Goal: Contribute content: Contribute content

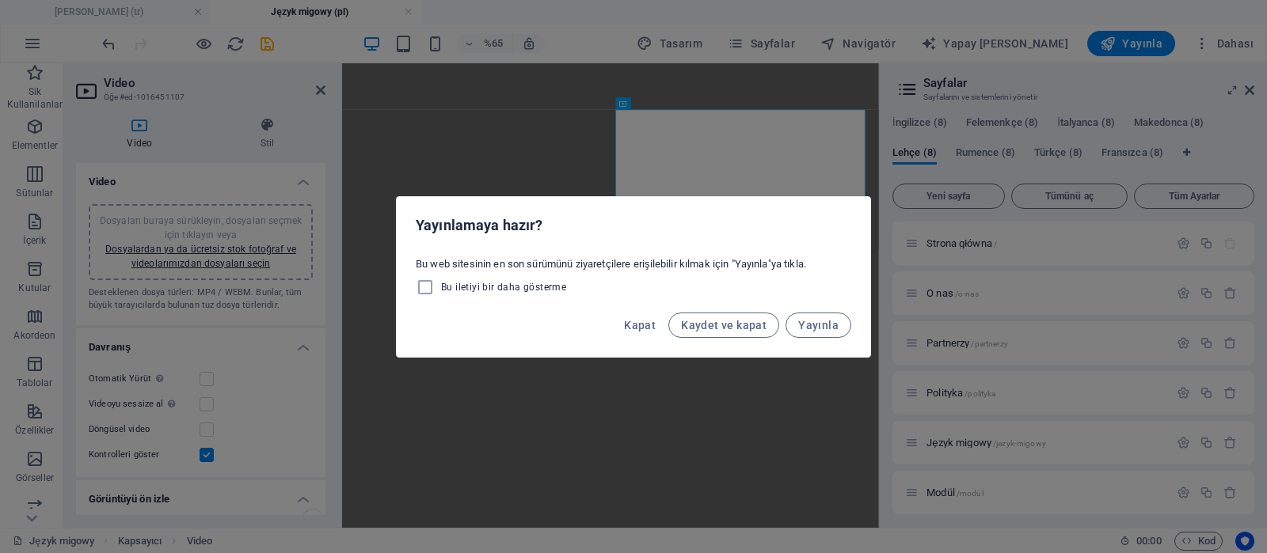
select select "%"
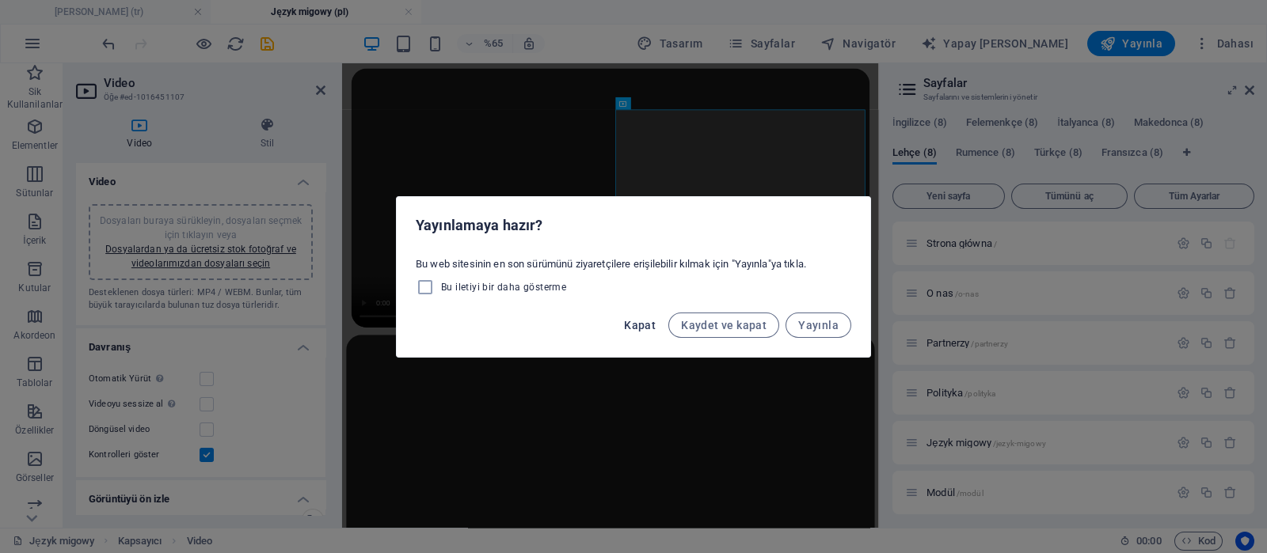
click at [642, 323] on span "Kapat" at bounding box center [640, 325] width 32 height 13
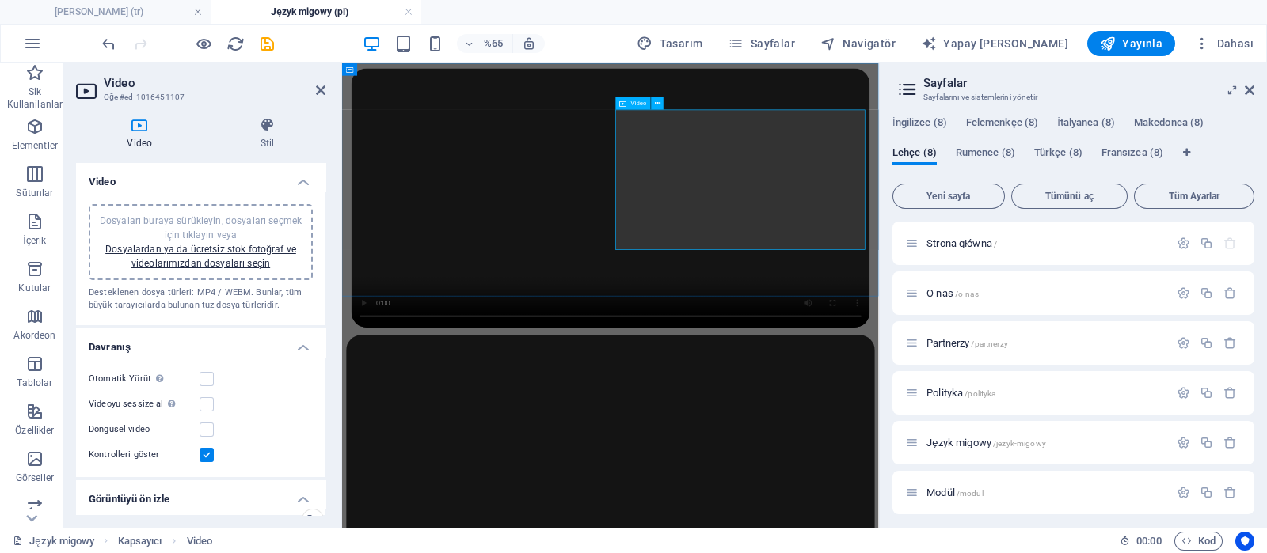
click at [260, 244] on font "Dosyalardan ya da ücretsiz stok fotoğraf ve videolarımızdan dosyaları seçin" at bounding box center [200, 256] width 191 height 25
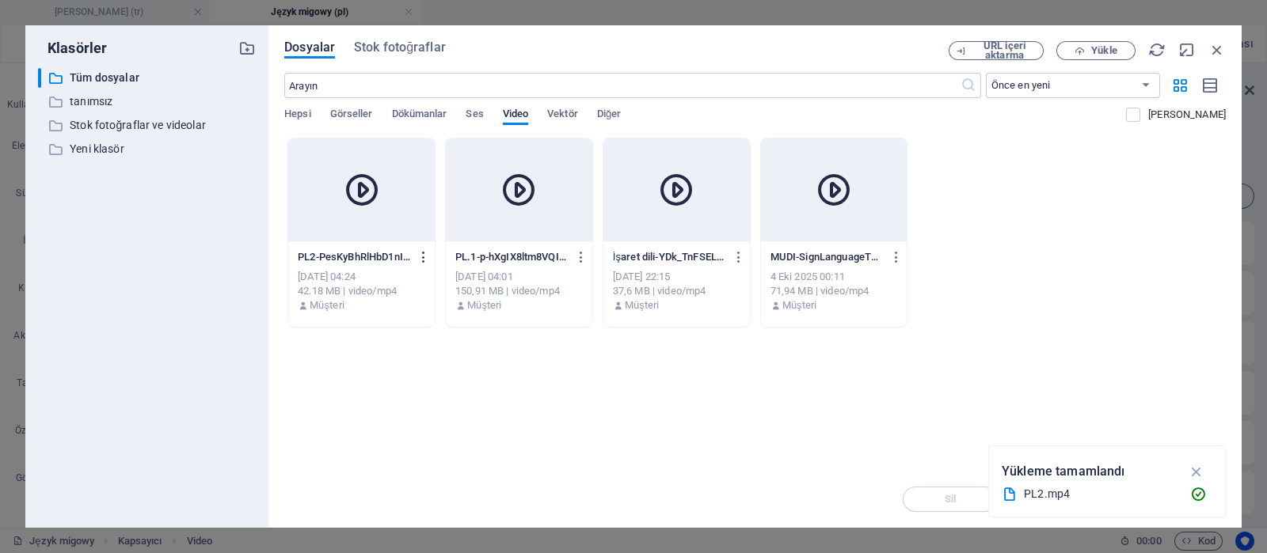
click at [423, 252] on icon "button" at bounding box center [423, 257] width 15 height 14
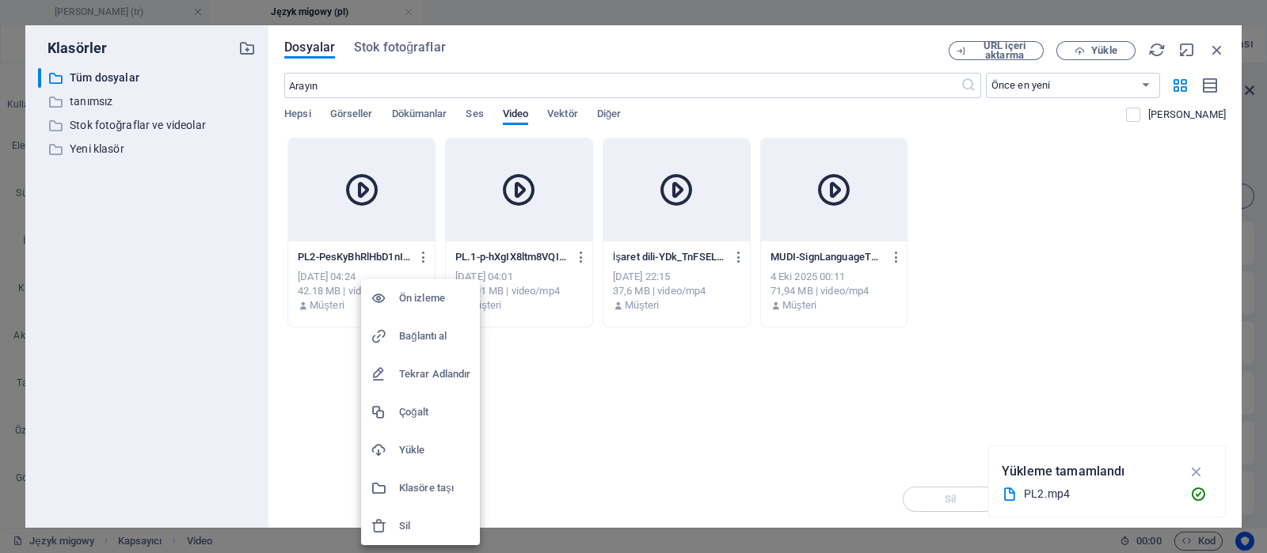
click at [431, 335] on font "Bağlantı al" at bounding box center [423, 336] width 48 height 12
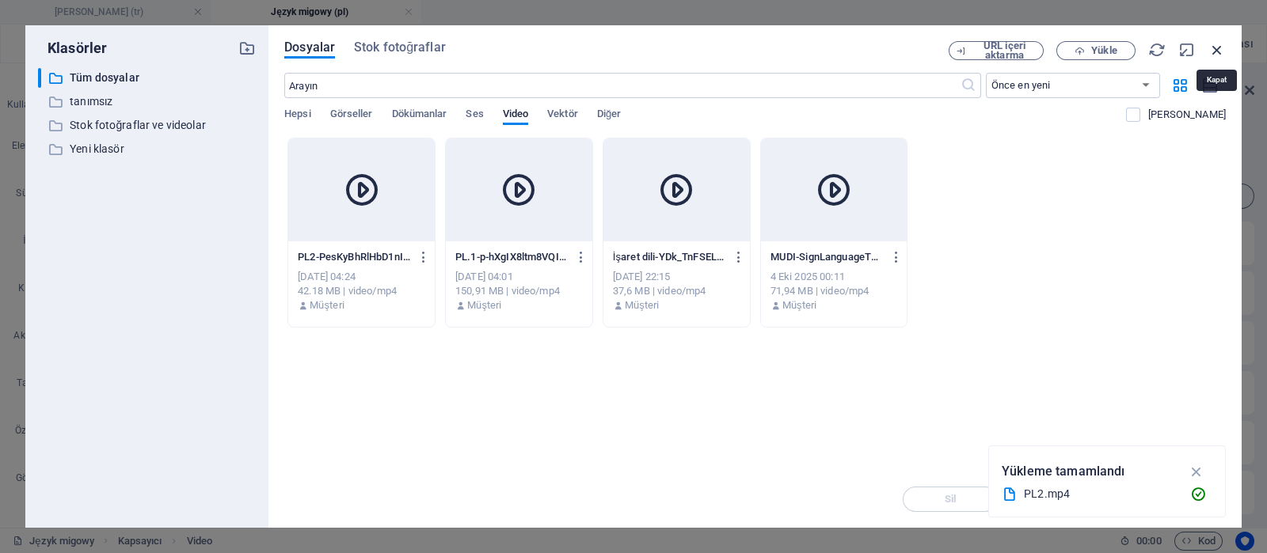
click at [1216, 46] on icon "button" at bounding box center [1216, 49] width 17 height 17
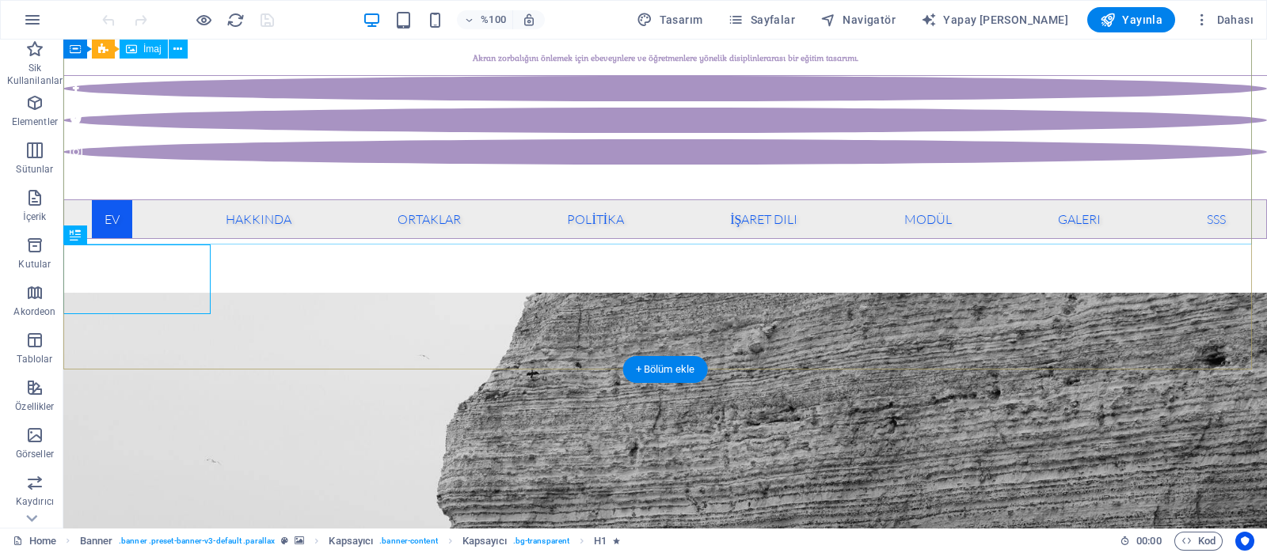
scroll to position [298, 0]
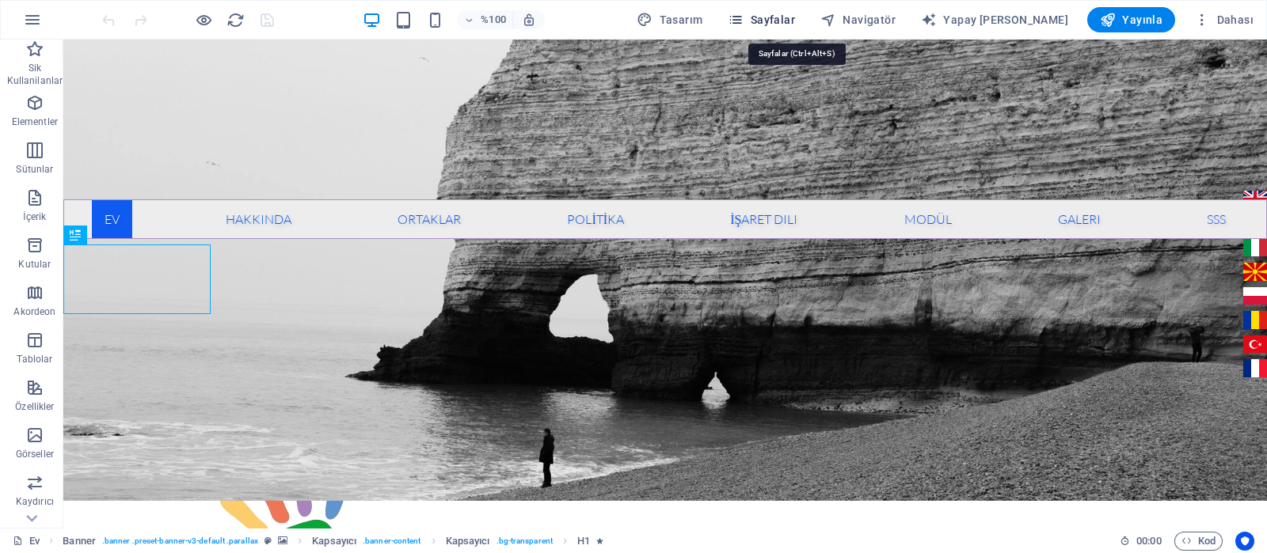
click at [795, 14] on font "Sayfalar" at bounding box center [773, 19] width 44 height 13
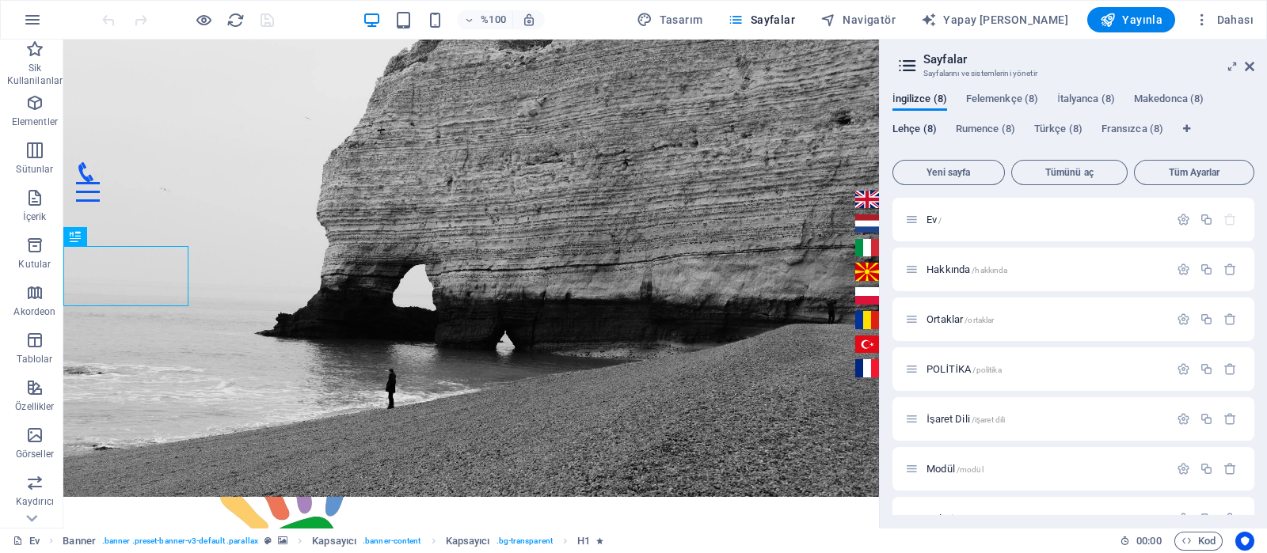
click at [911, 128] on font "Lehçe (8)" at bounding box center [914, 129] width 44 height 12
click at [959, 416] on font "Język migowy" at bounding box center [958, 419] width 65 height 12
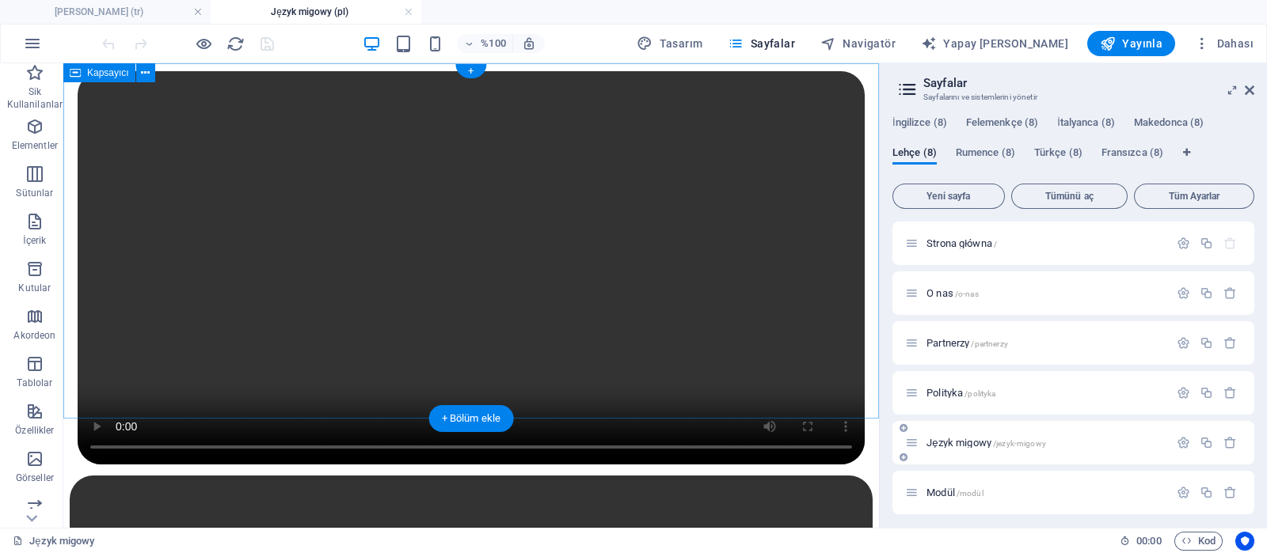
scroll to position [0, 0]
select select "%"
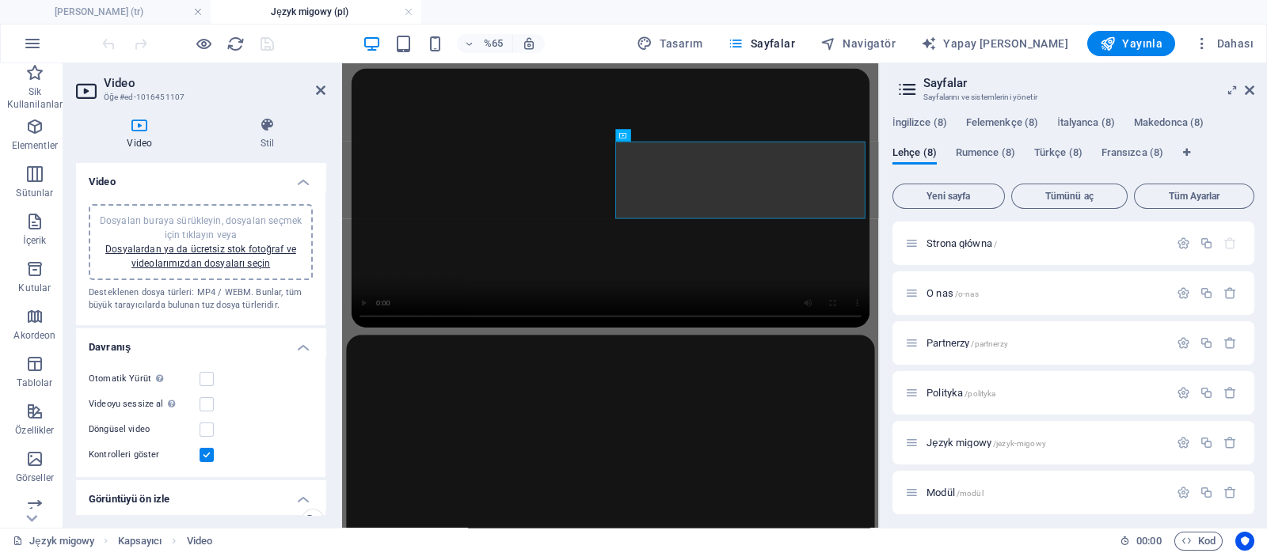
click at [229, 240] on div "Dosyaları buraya sürükleyin, dosyaları seçmek için tıklayın veya Dosyalardan ya…" at bounding box center [200, 242] width 205 height 57
click at [242, 255] on div "Dosyaları buraya sürükleyin, dosyaları seçmek için tıklayın veya Dosyalardan ya…" at bounding box center [200, 242] width 205 height 57
click at [213, 264] on font "Dosyalardan ya da ücretsiz stok fotoğraf ve videolarımızdan dosyaları seçin" at bounding box center [200, 256] width 191 height 25
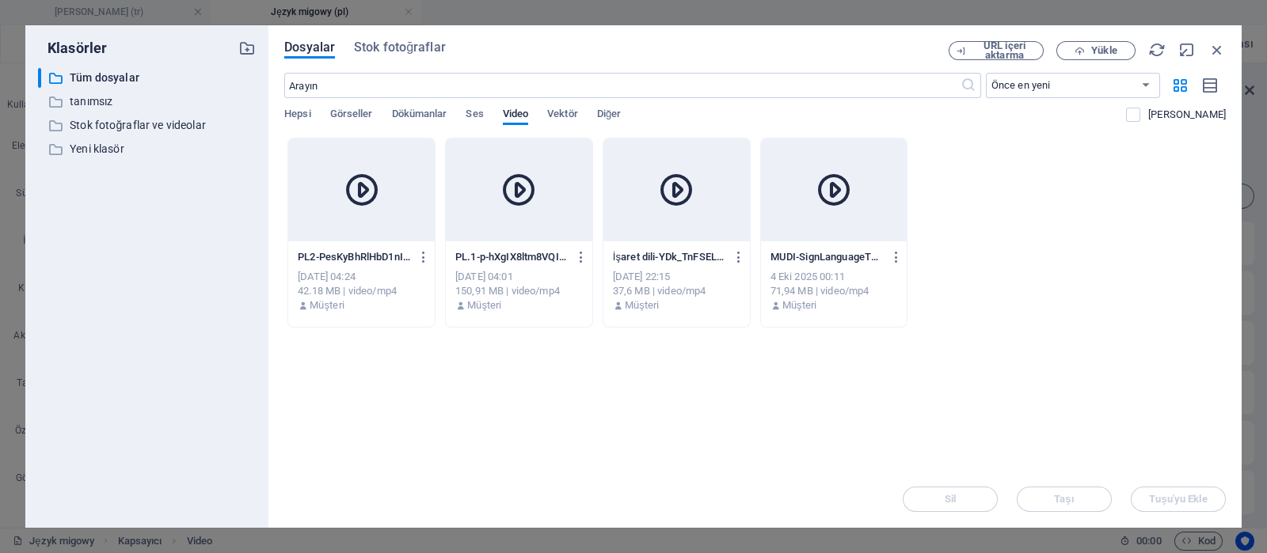
click at [382, 242] on div "PL2-PesKyBhRlHbD1nIN_pwHEQ.mp4 PL2-PesKyBhRlHbD1nIN_pwHEQ.mp4 [DATE] 04:24 42.1…" at bounding box center [361, 282] width 146 height 81
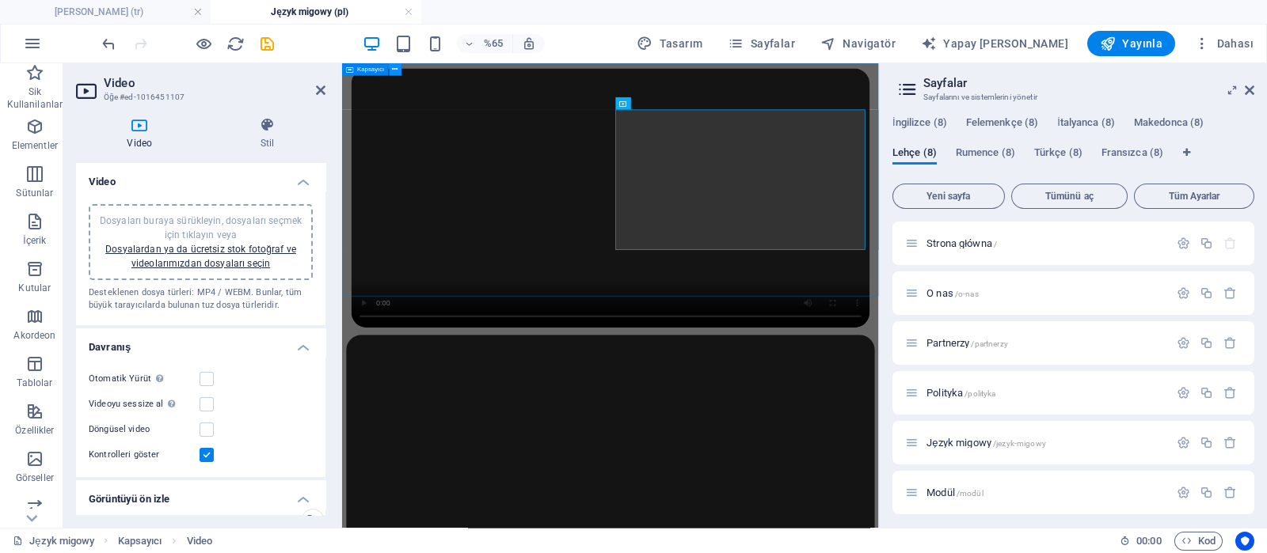
click at [394, 72] on icon at bounding box center [396, 69] width 6 height 11
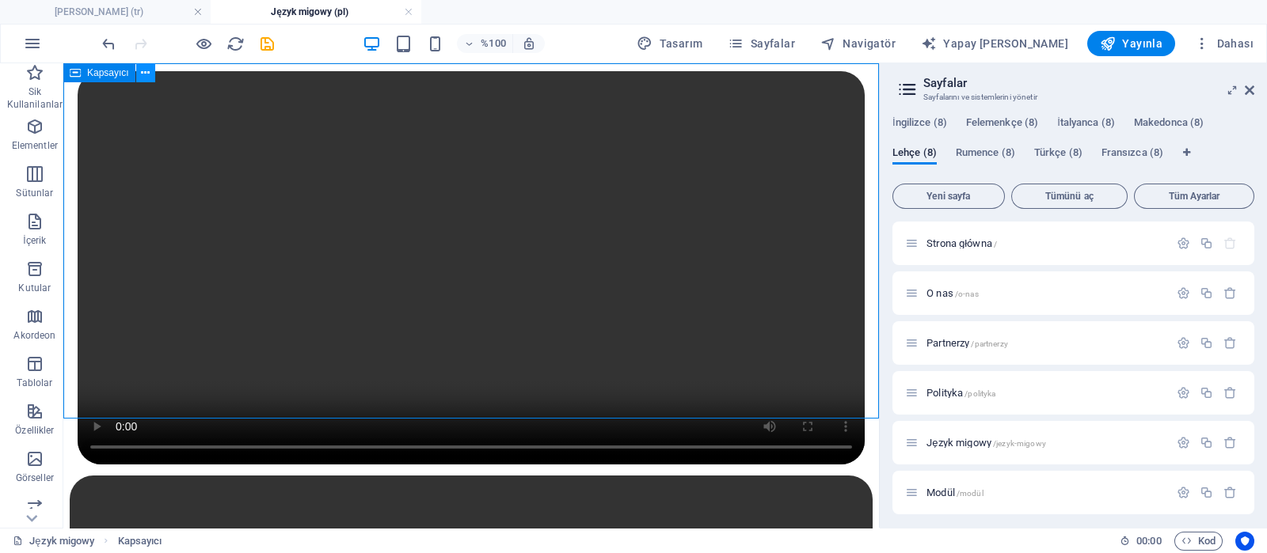
click at [146, 73] on icon at bounding box center [145, 73] width 9 height 17
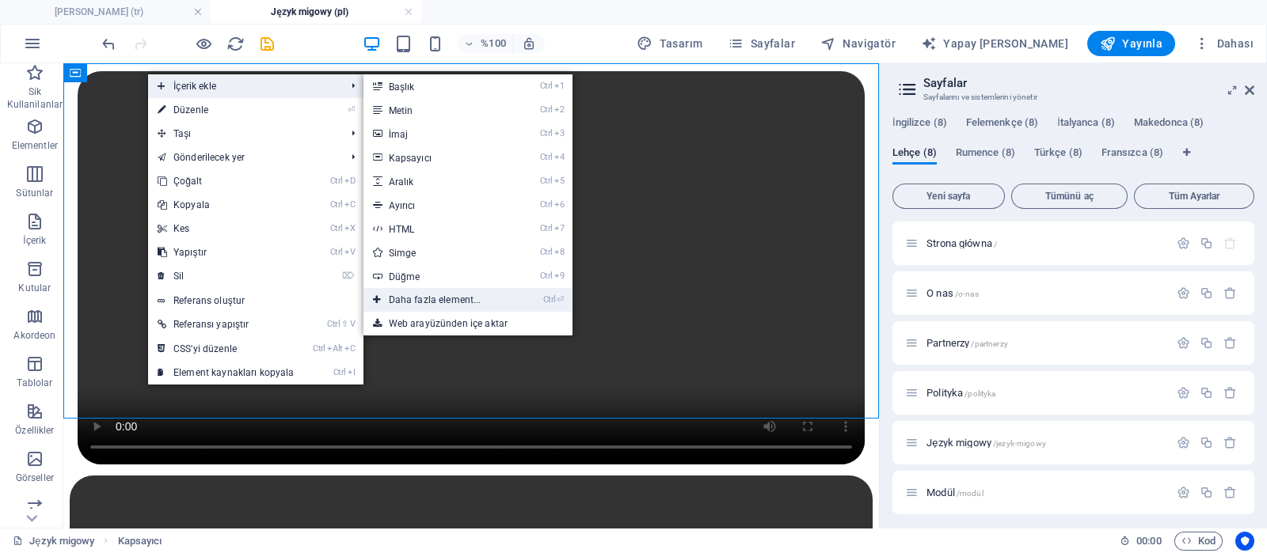
click at [405, 299] on font "Daha fazla element..." at bounding box center [435, 300] width 93 height 11
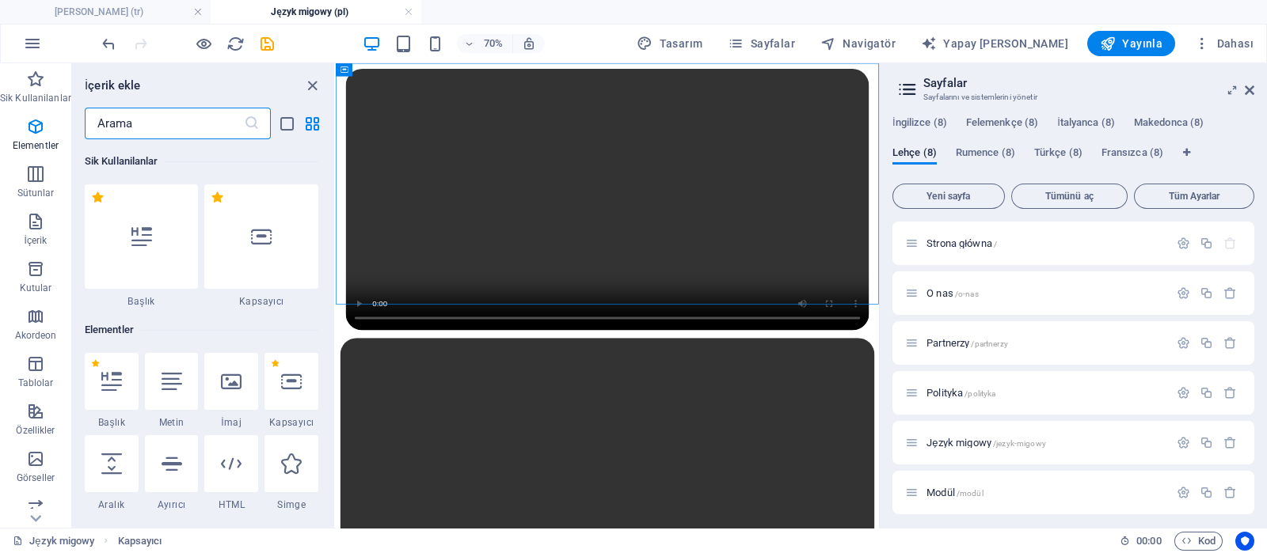
scroll to position [169, 0]
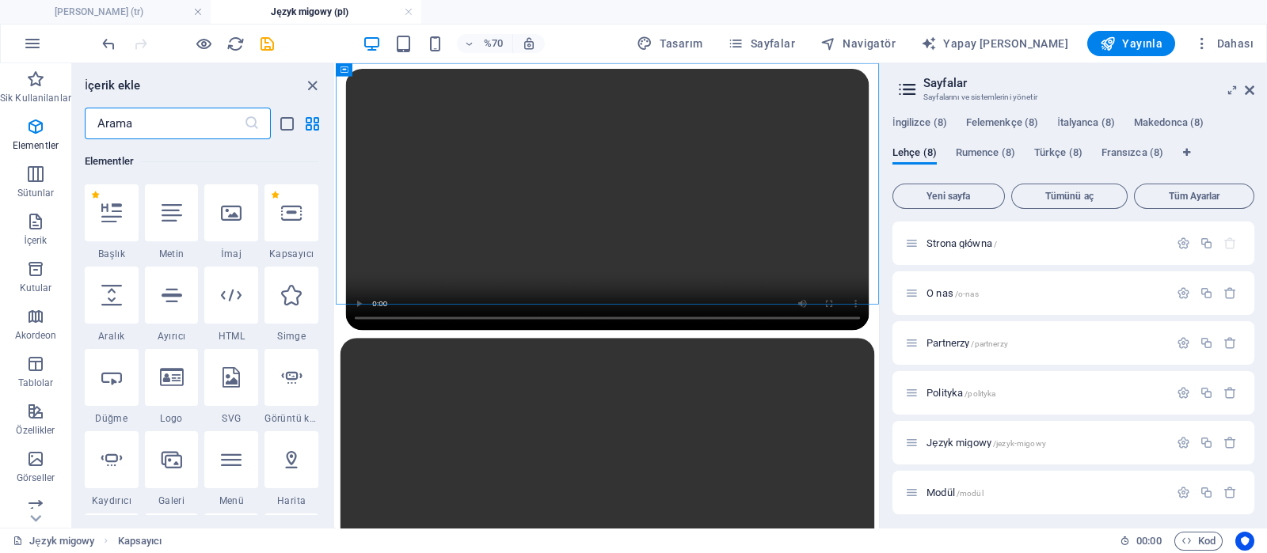
click at [183, 127] on input "text" at bounding box center [164, 124] width 159 height 32
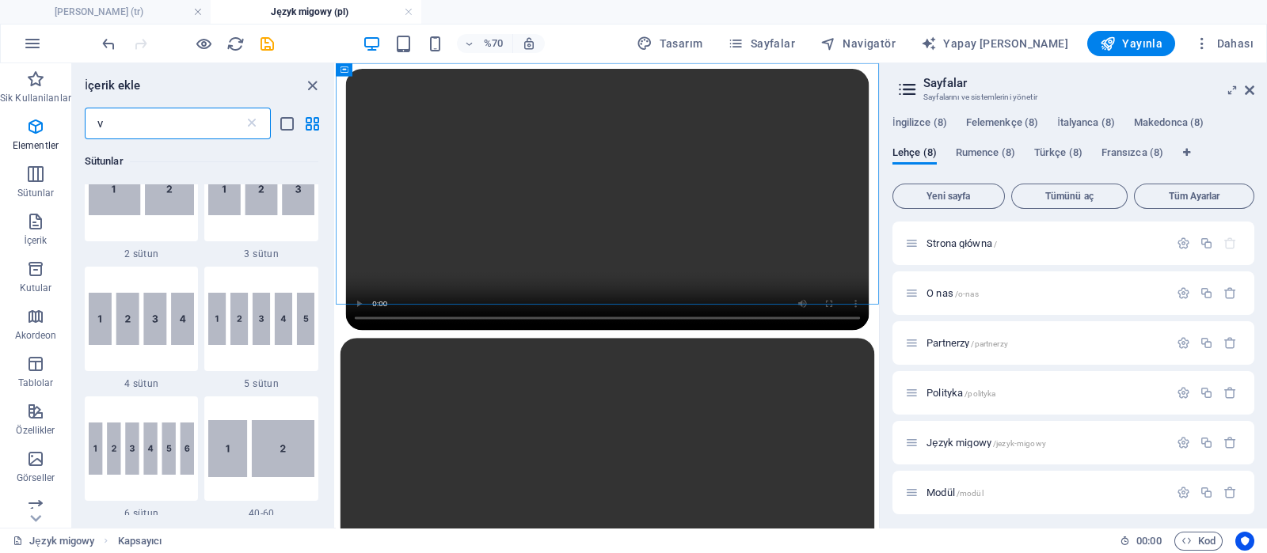
scroll to position [0, 0]
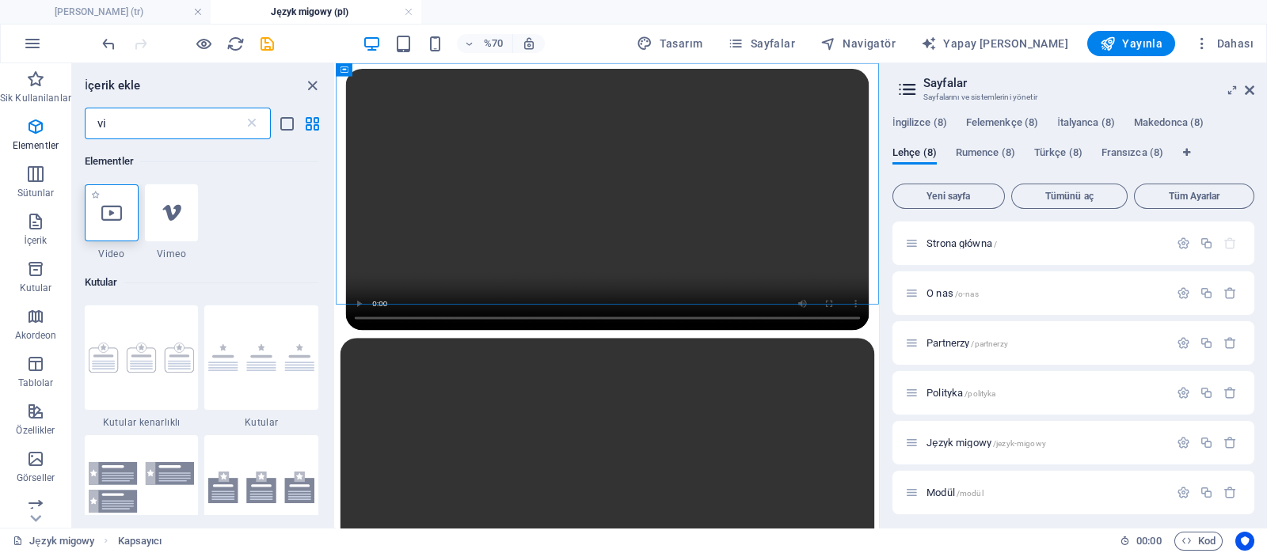
type input "vi"
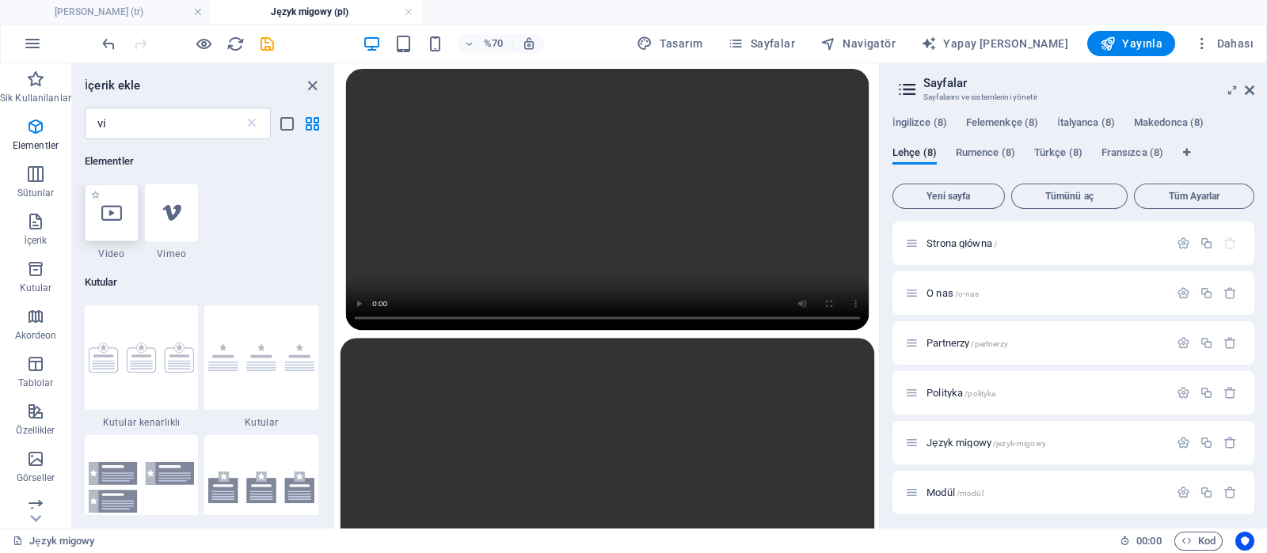
click at [116, 231] on div at bounding box center [112, 212] width 54 height 57
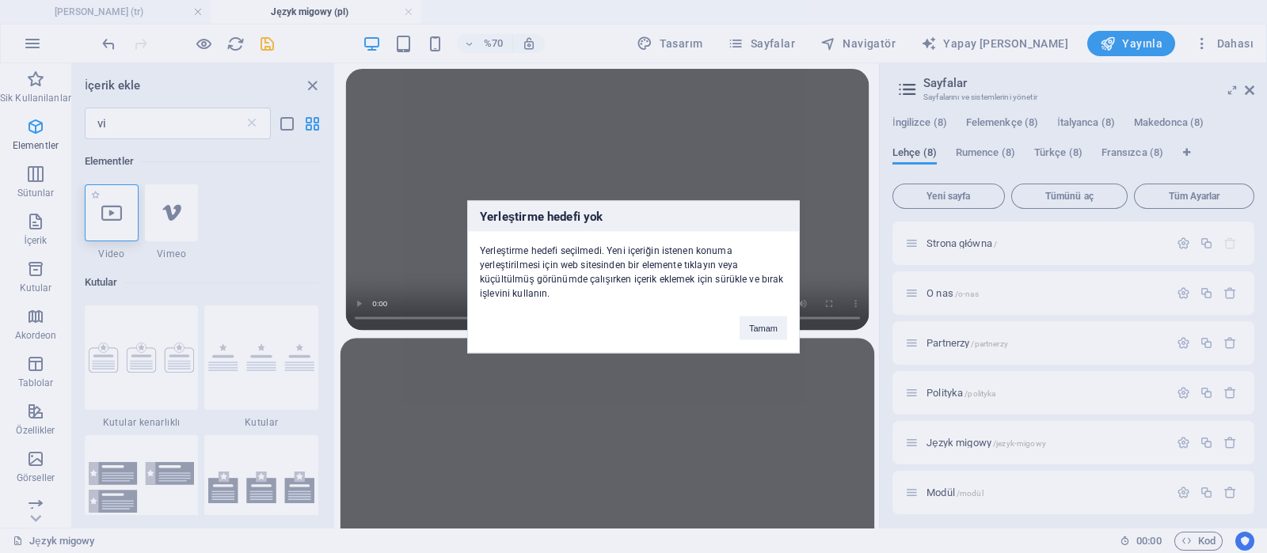
click at [116, 231] on div "Yerleştirme hedefi yok Yerleştirme hedefi seçilmedi. Yeni içeriğin istenen konu…" at bounding box center [633, 276] width 1267 height 553
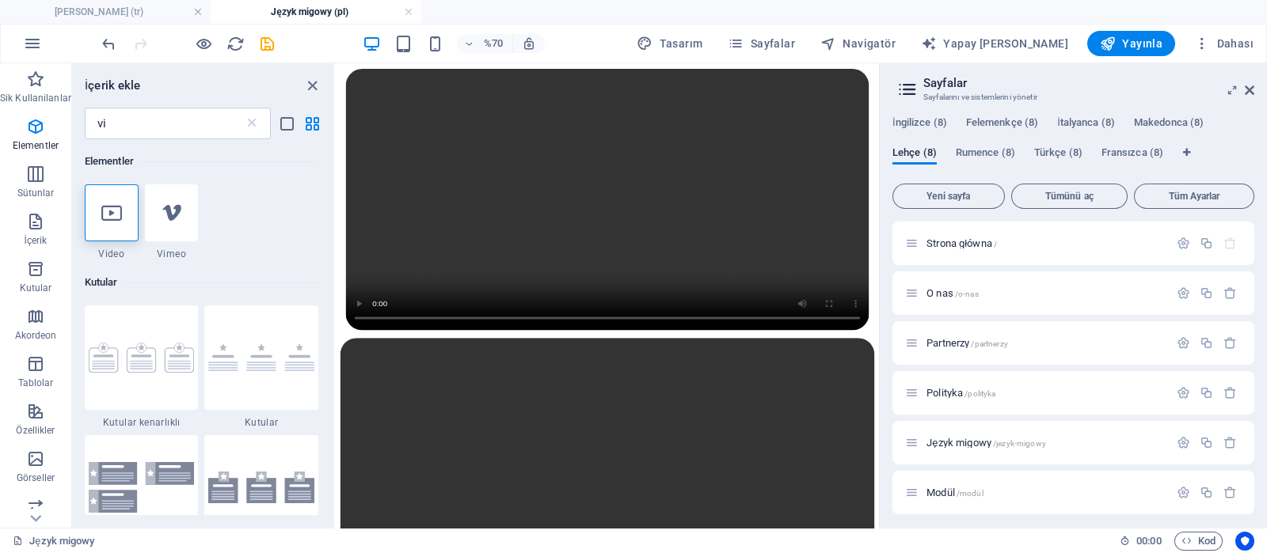
click at [528, 413] on html "MODÜ" at bounding box center [724, 455] width 776 height 784
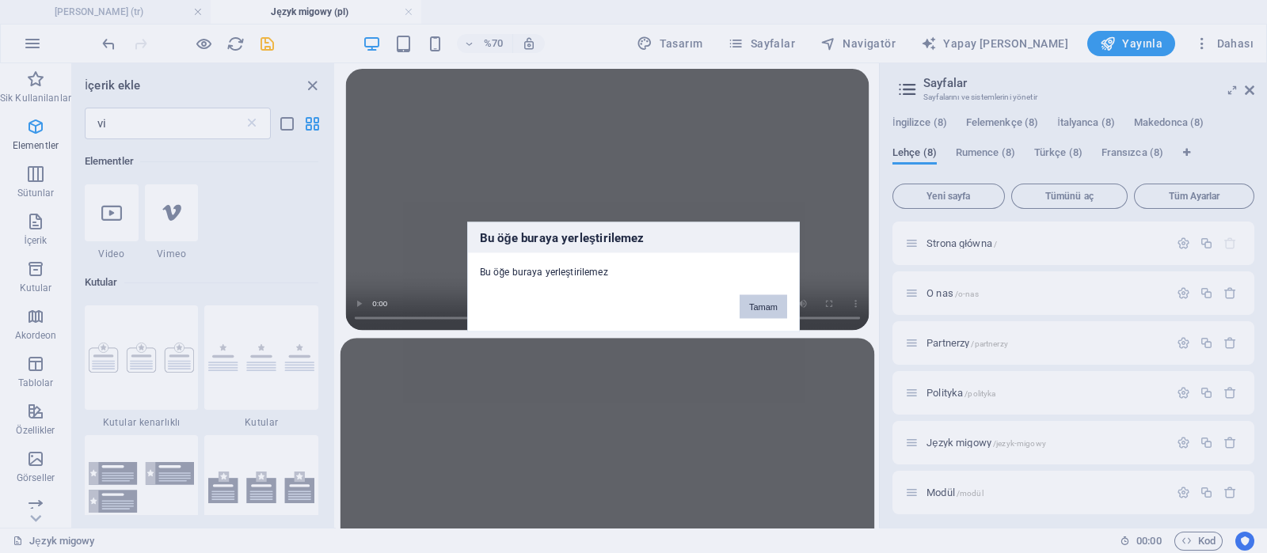
click at [762, 310] on font "Tamam" at bounding box center [763, 307] width 29 height 10
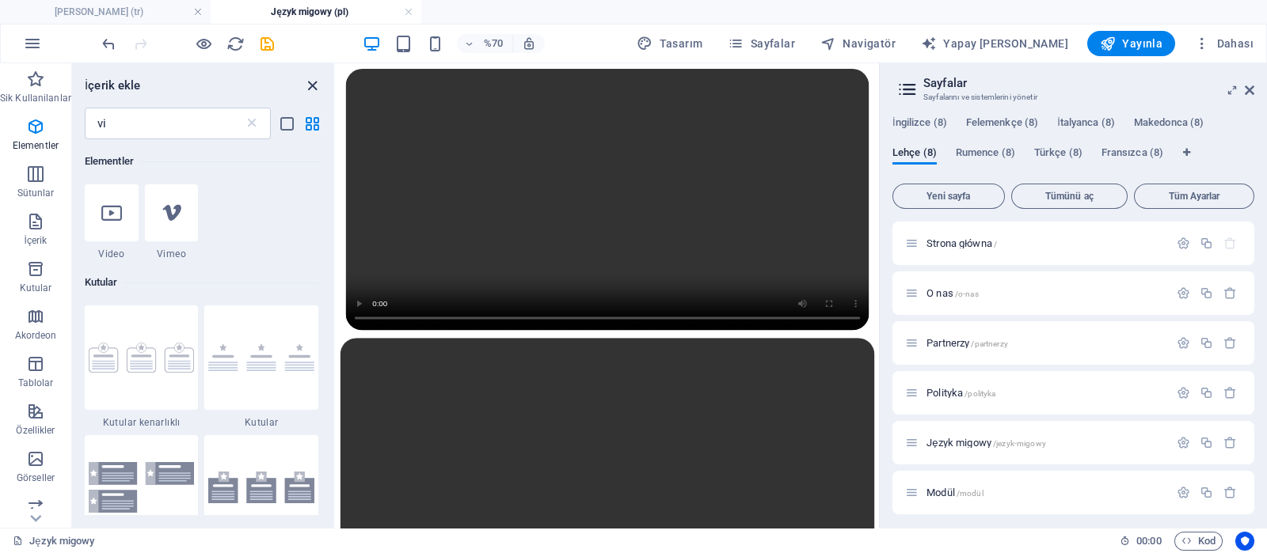
click at [314, 83] on icon "paneli kapat" at bounding box center [312, 86] width 18 height 18
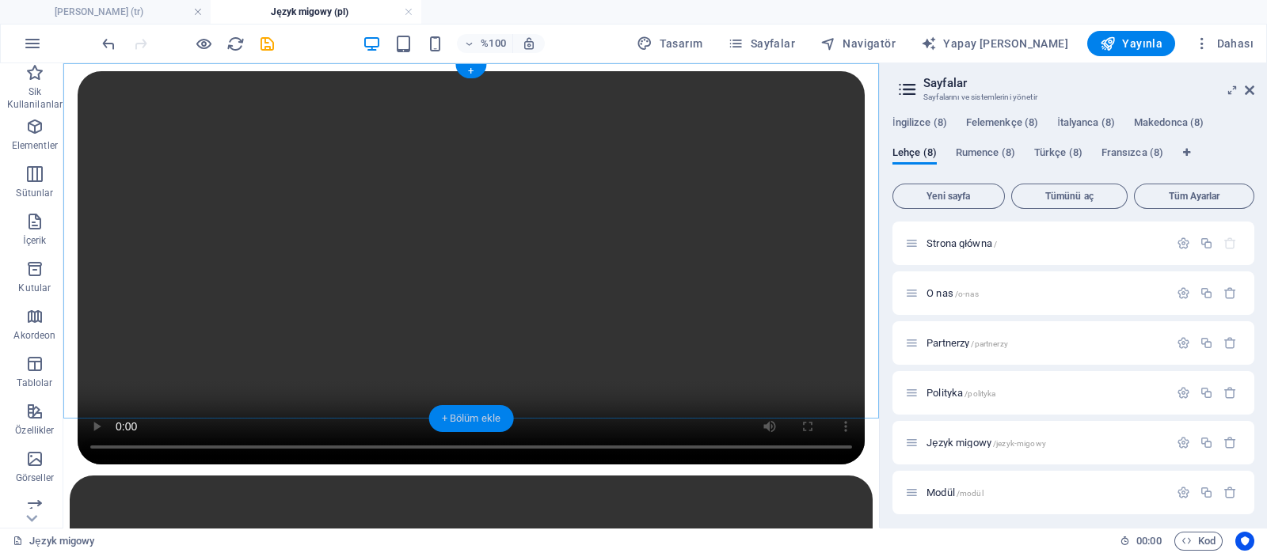
click at [476, 414] on font "+ Bölüm ekle" at bounding box center [471, 419] width 59 height 12
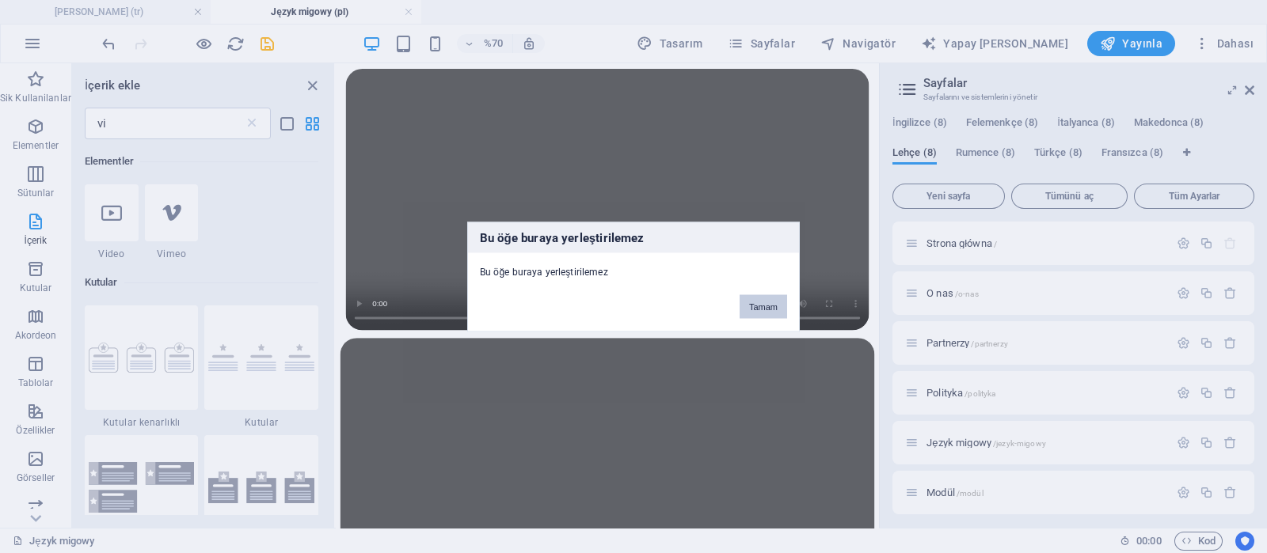
click at [772, 306] on font "Tamam" at bounding box center [763, 307] width 29 height 10
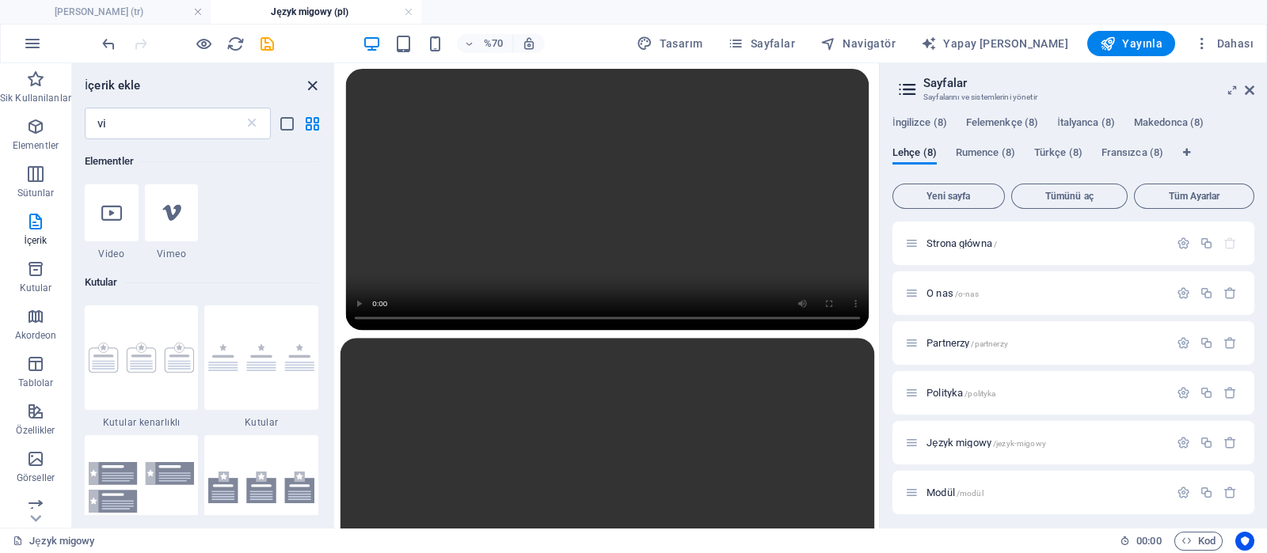
click at [314, 81] on icon "paneli kapat" at bounding box center [312, 86] width 18 height 18
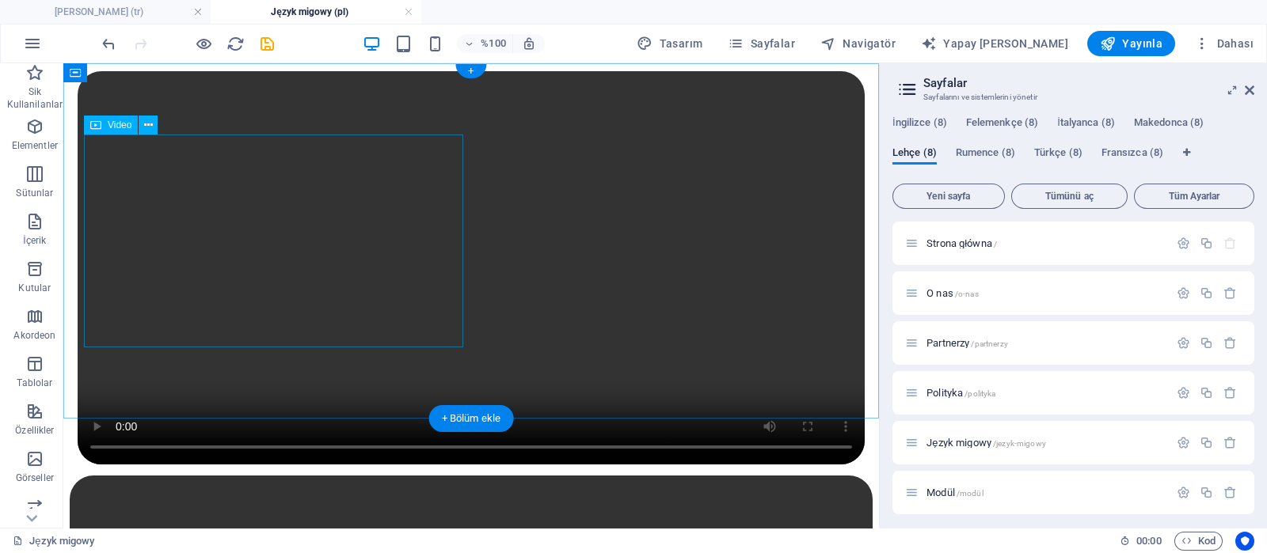
click at [325, 238] on figure at bounding box center [471, 269] width 787 height 397
select select "%"
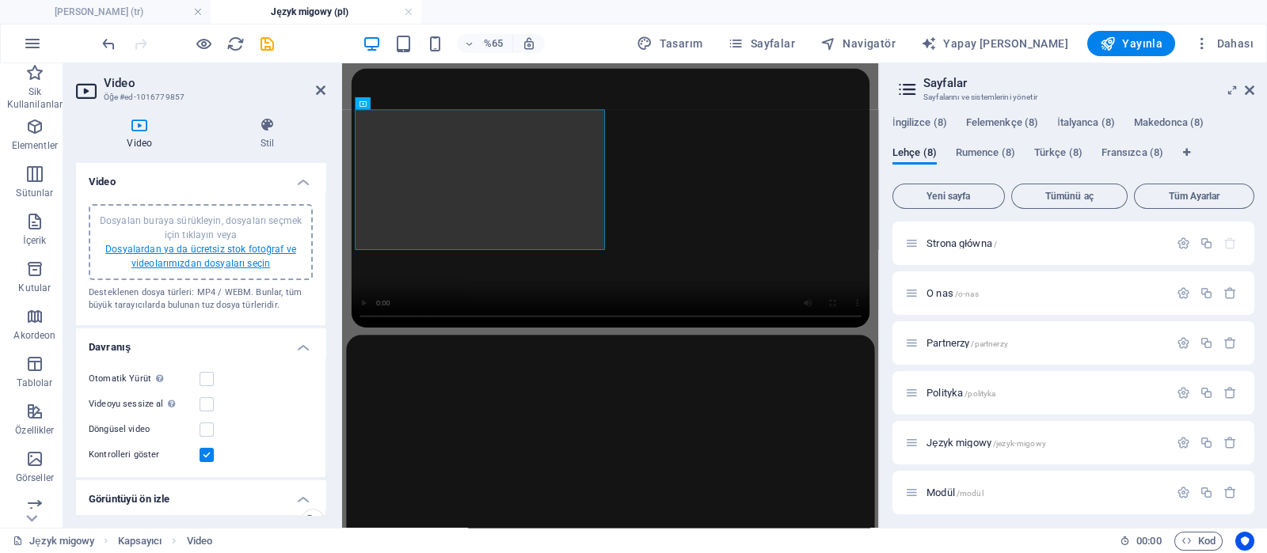
click at [231, 250] on font "Dosyalardan ya da ücretsiz stok fotoğraf ve videolarımızdan dosyaları seçin" at bounding box center [200, 256] width 191 height 25
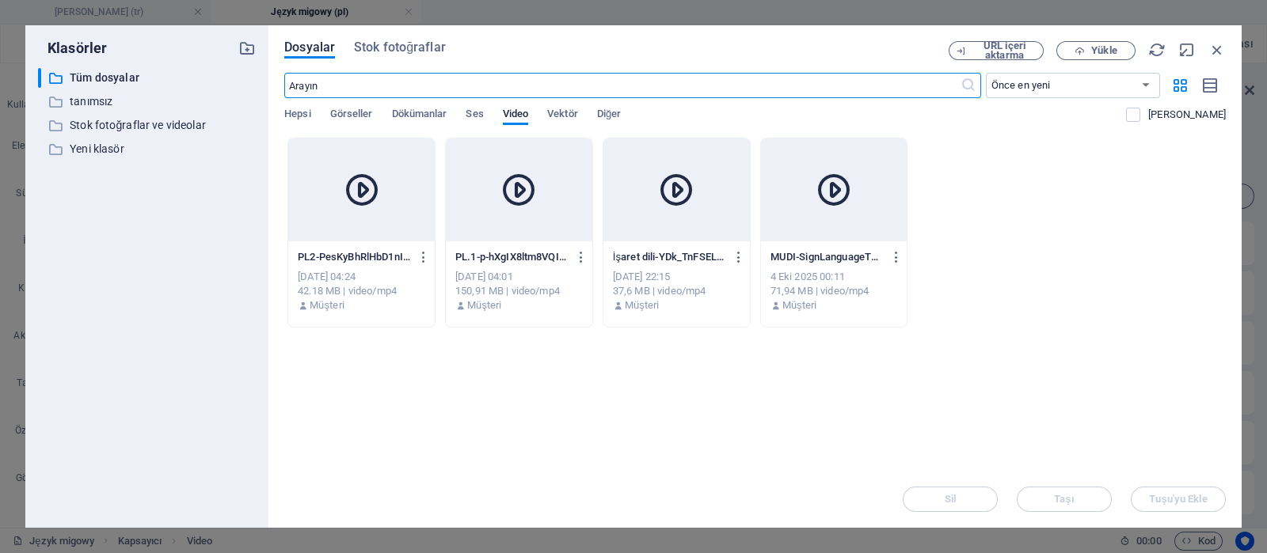
click at [530, 243] on div "PL.1-p-hXgIX8ltm8VQIPy4E2vw.mp4 PL.1-p-hXgIX8ltm8VQIPy4E2vw.mp4 [DATE] 04:01 15…" at bounding box center [519, 282] width 146 height 81
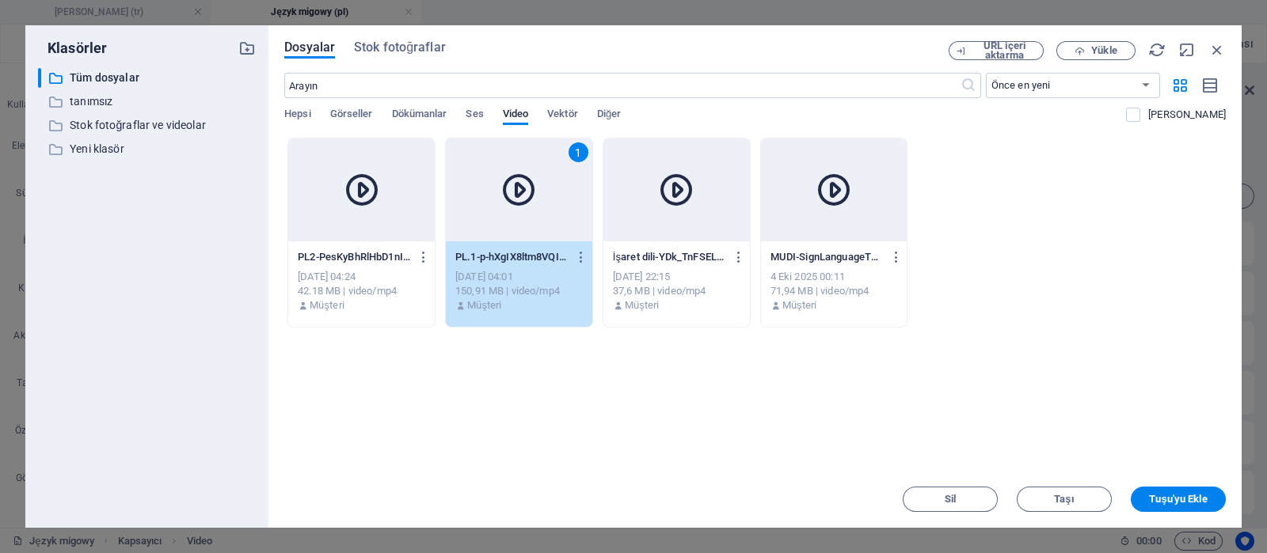
click at [530, 243] on div "PL.1-p-hXgIX8ltm8VQIPy4E2vw.mp4 PL.1-p-hXgIX8ltm8VQIPy4E2vw.mp4 [DATE] 04:01 15…" at bounding box center [519, 282] width 146 height 81
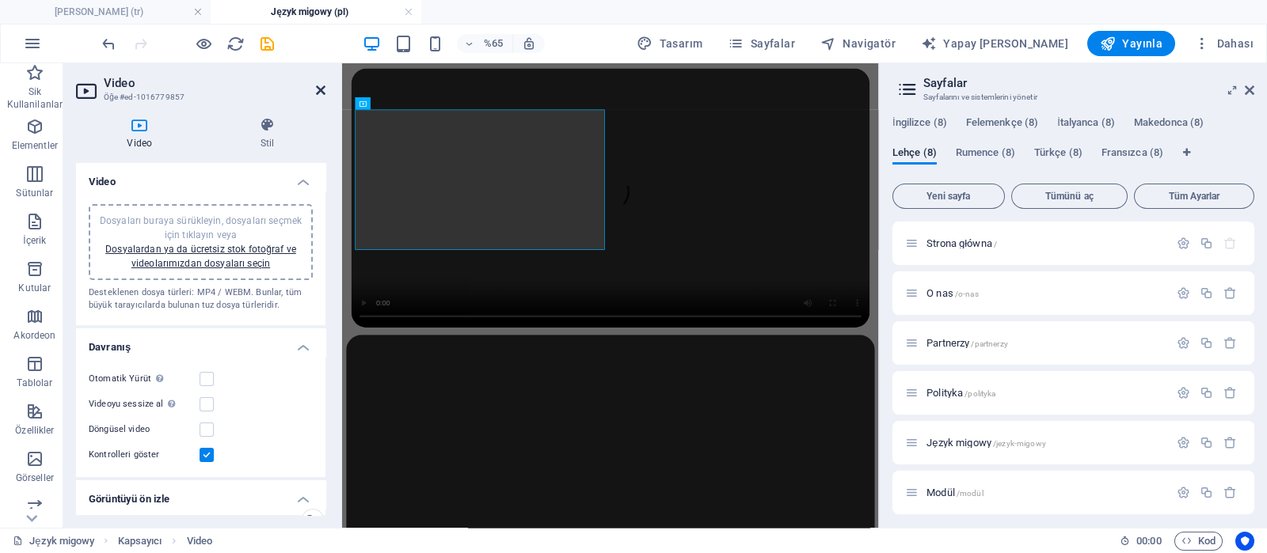
click at [325, 89] on icon at bounding box center [321, 90] width 10 height 13
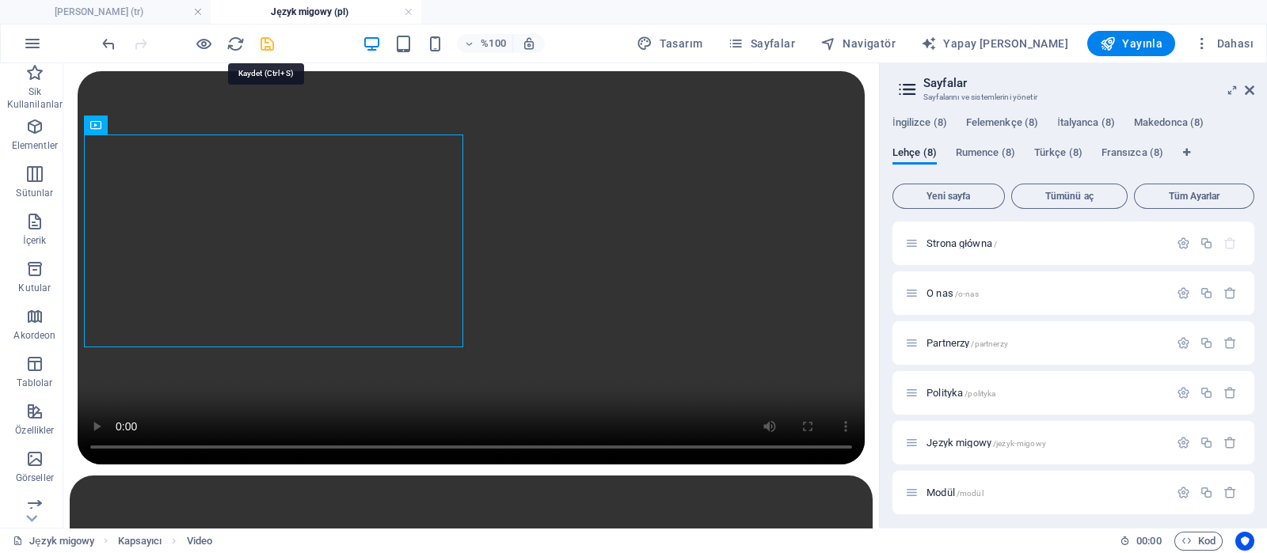
click at [265, 44] on icon "kaydetmek" at bounding box center [267, 44] width 18 height 18
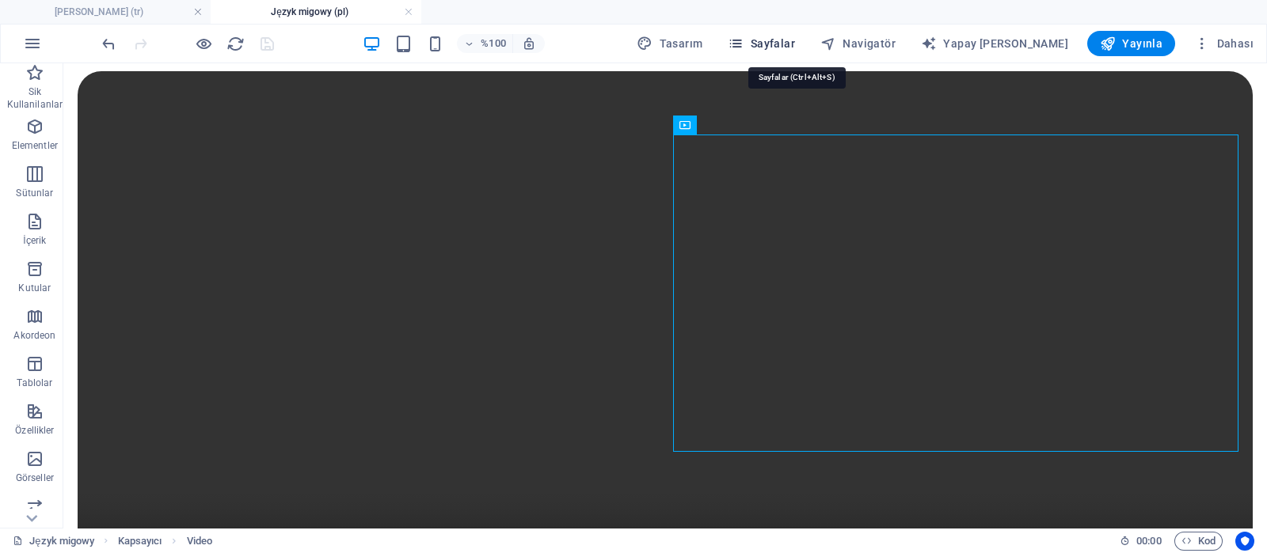
click at [792, 36] on span "Sayfalar" at bounding box center [761, 44] width 67 height 16
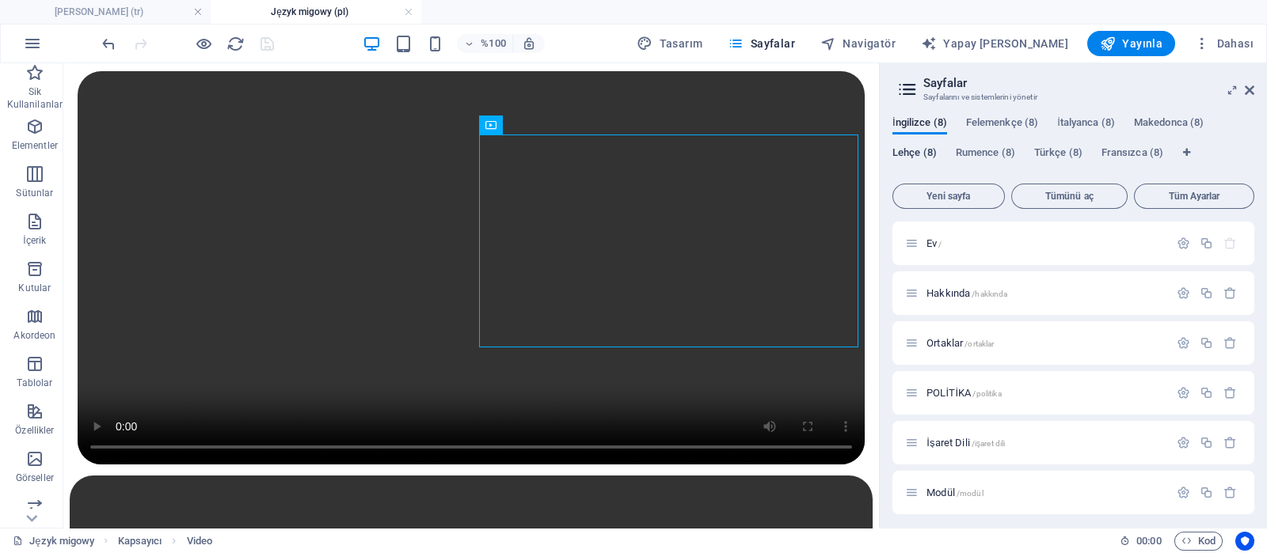
click at [911, 153] on font "Lehçe (8)" at bounding box center [914, 152] width 44 height 12
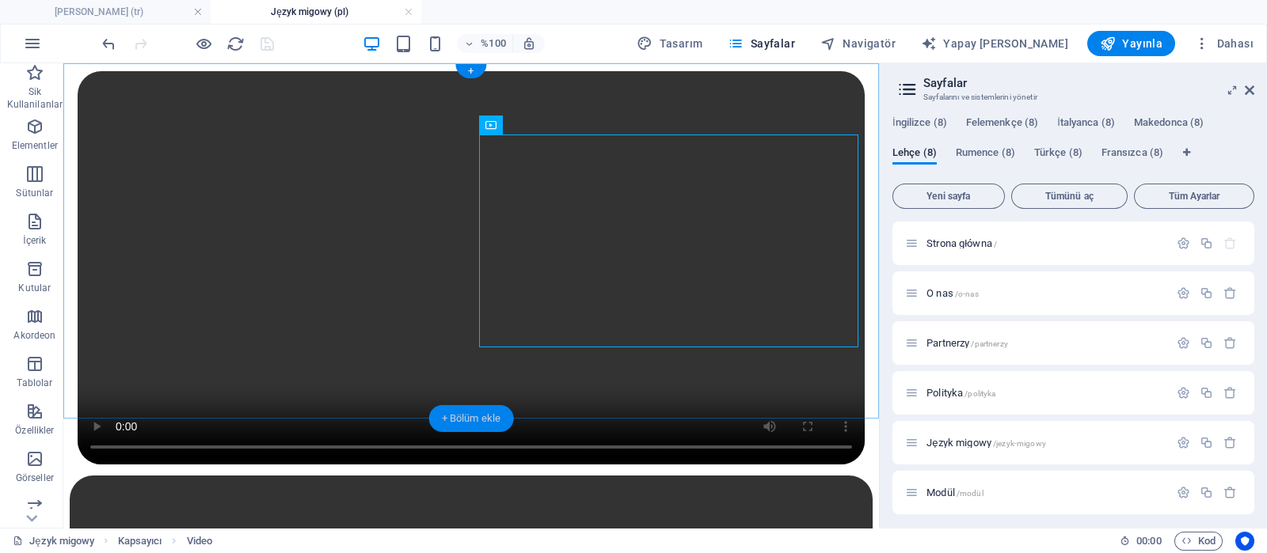
click at [477, 413] on font "+ Bölüm ekle" at bounding box center [471, 419] width 59 height 12
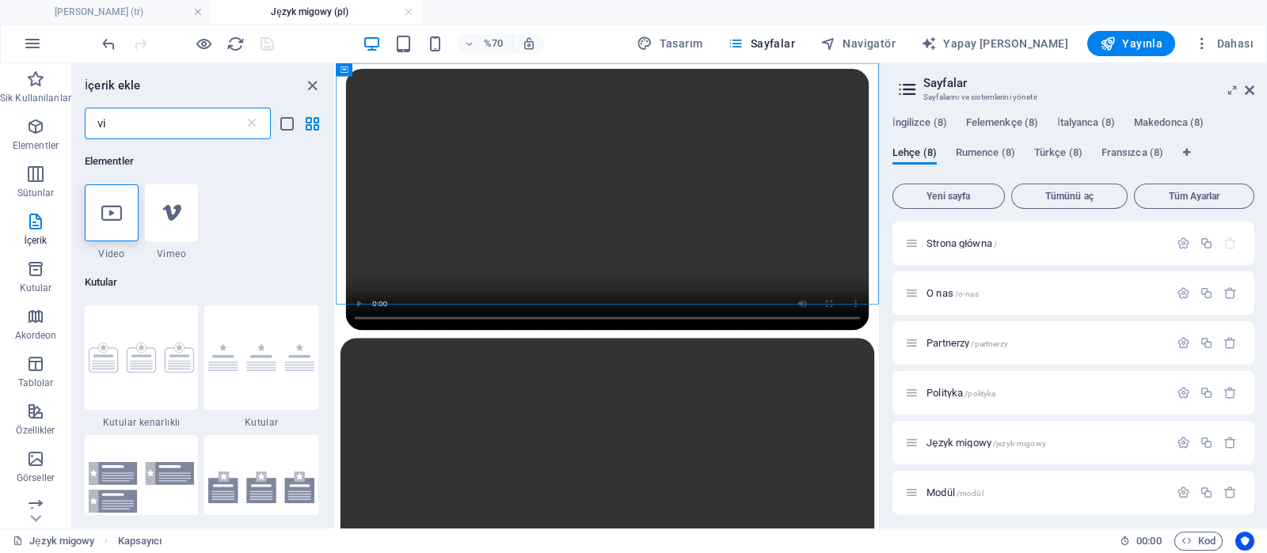
click at [206, 121] on input "vi" at bounding box center [164, 124] width 159 height 32
type input "v"
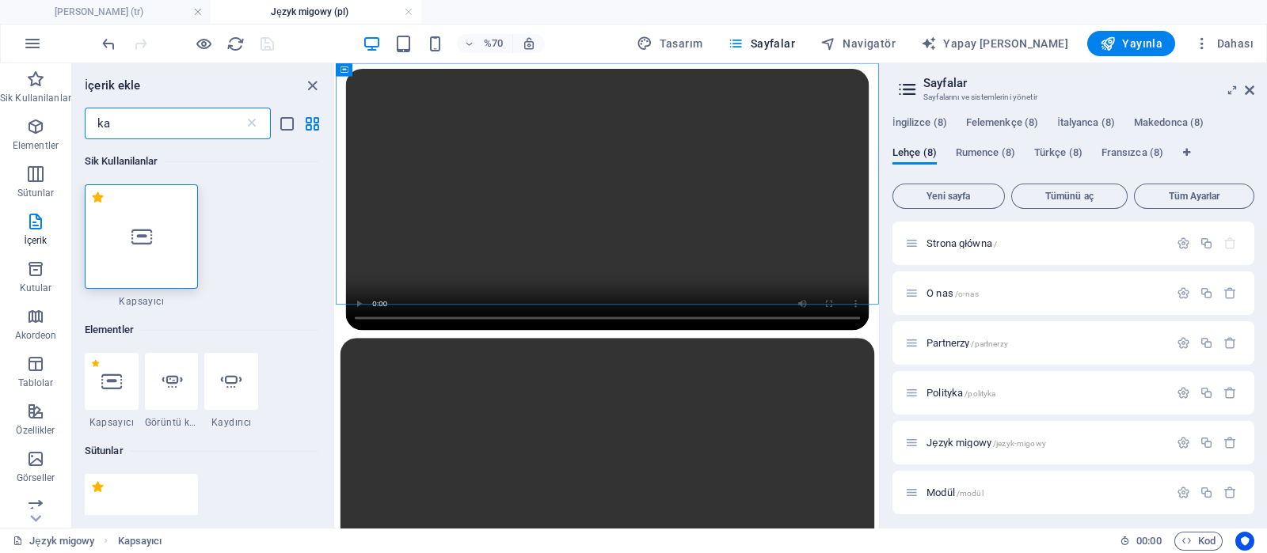
type input "ka"
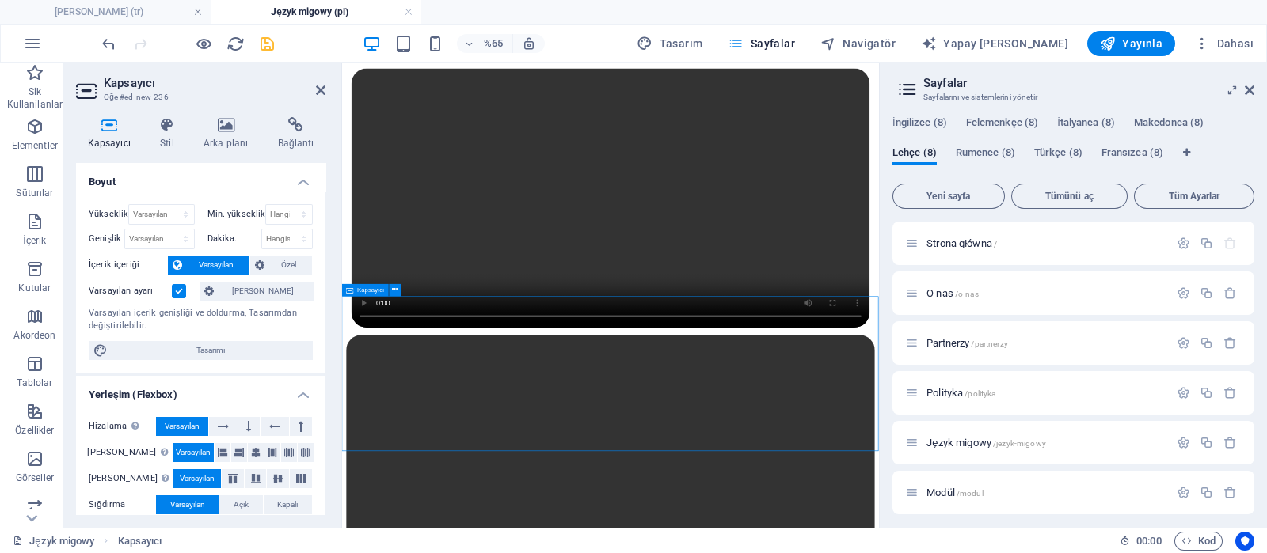
click at [324, 90] on icon at bounding box center [321, 90] width 10 height 13
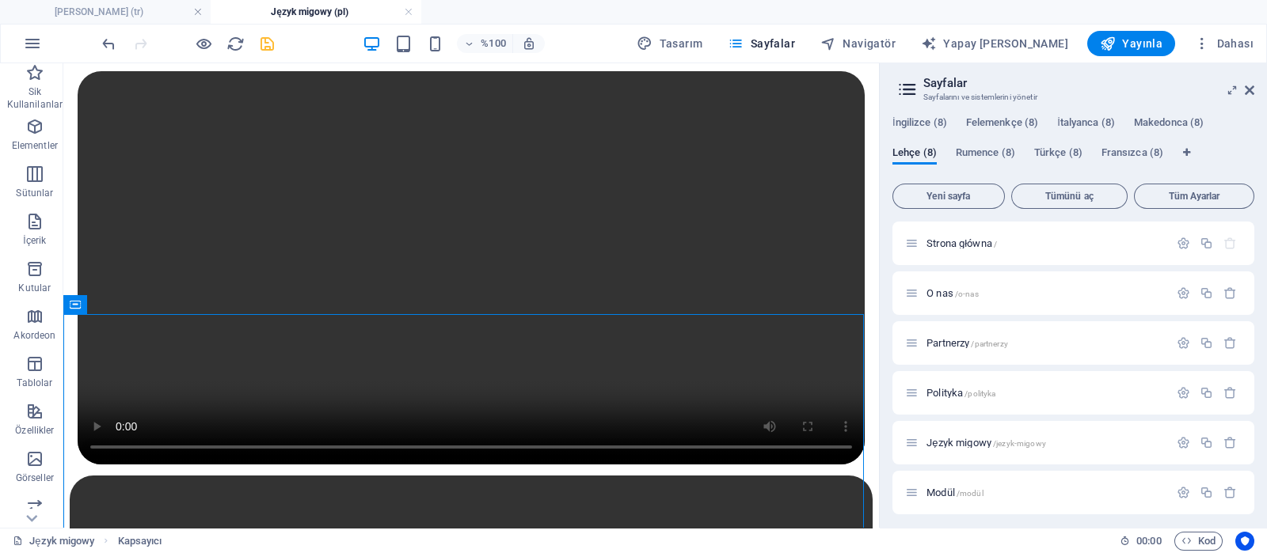
scroll to position [124, 0]
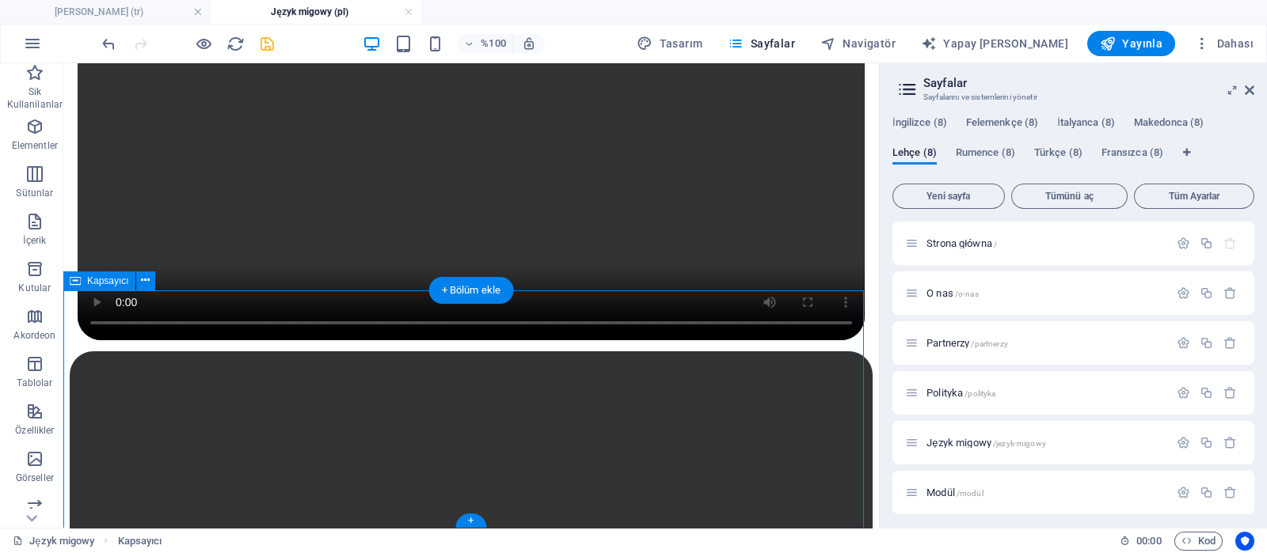
click at [143, 276] on icon at bounding box center [145, 280] width 9 height 17
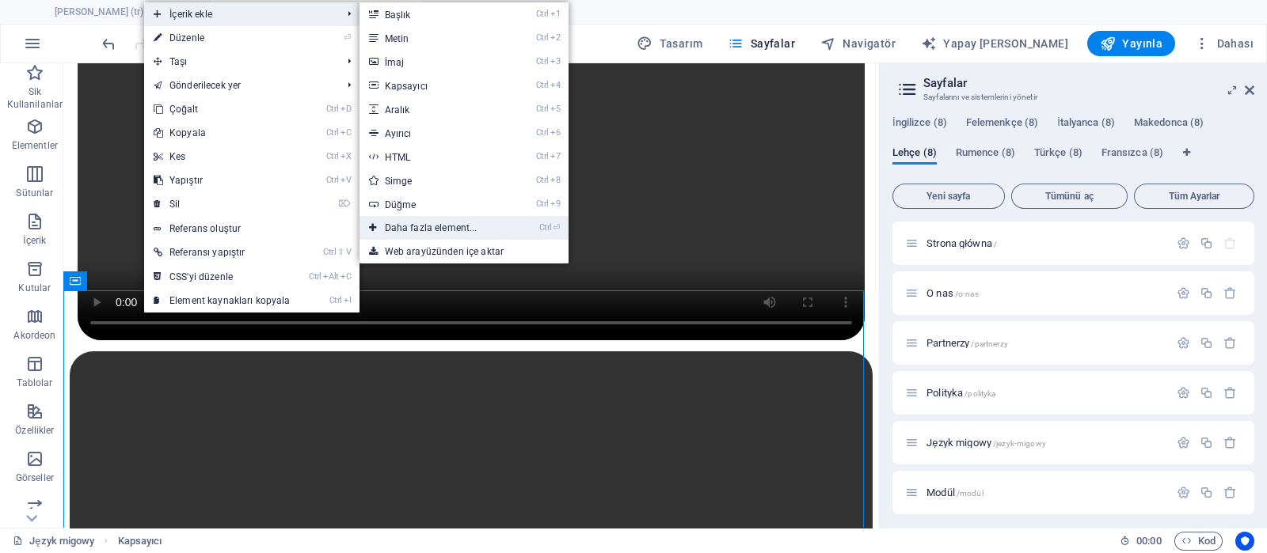
click at [433, 227] on font "Daha fazla element..." at bounding box center [431, 227] width 93 height 11
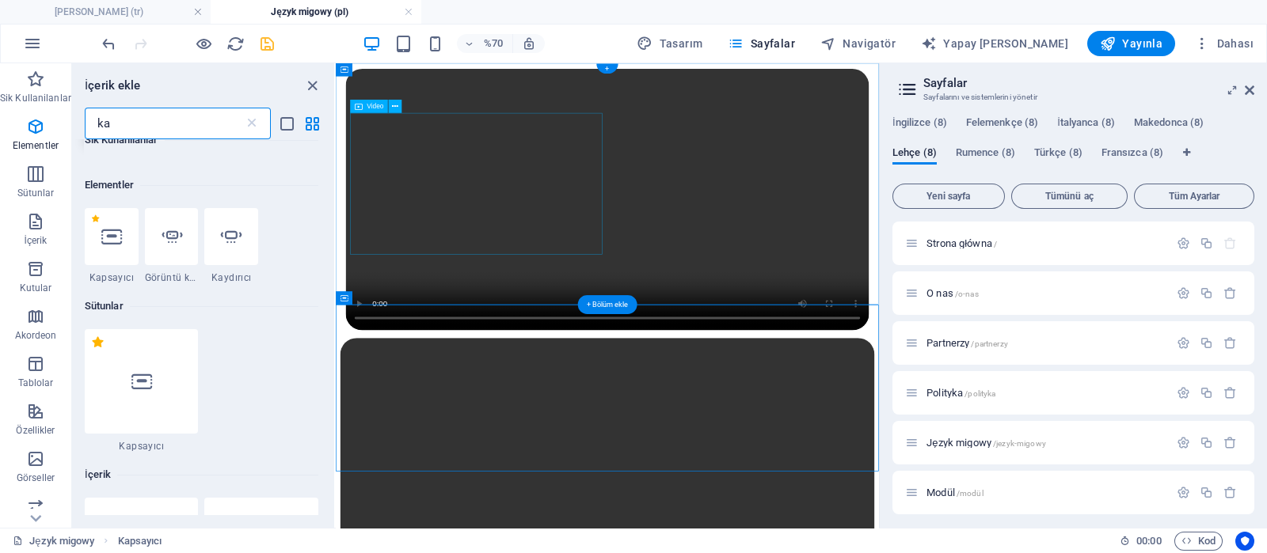
scroll to position [169, 0]
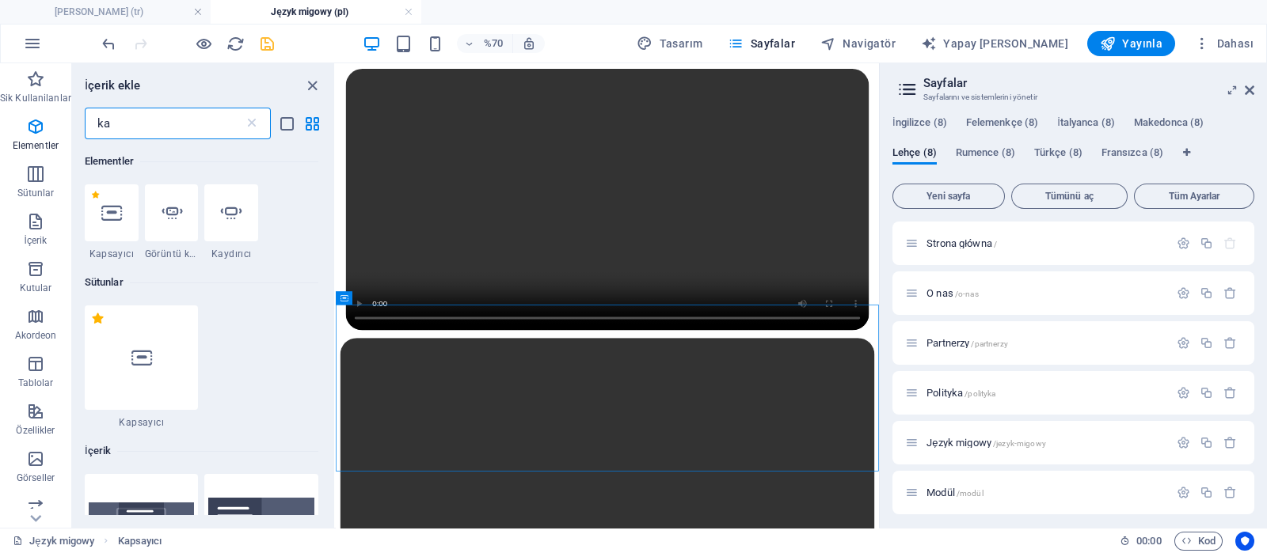
click at [170, 124] on input "ka" at bounding box center [164, 124] width 159 height 32
type input "k"
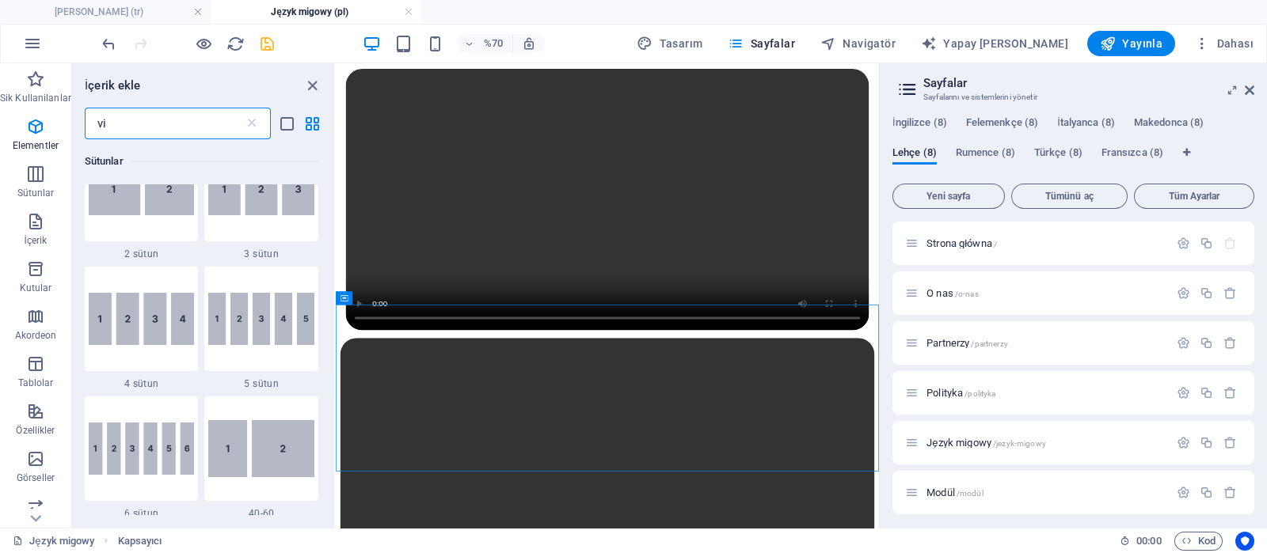
scroll to position [0, 0]
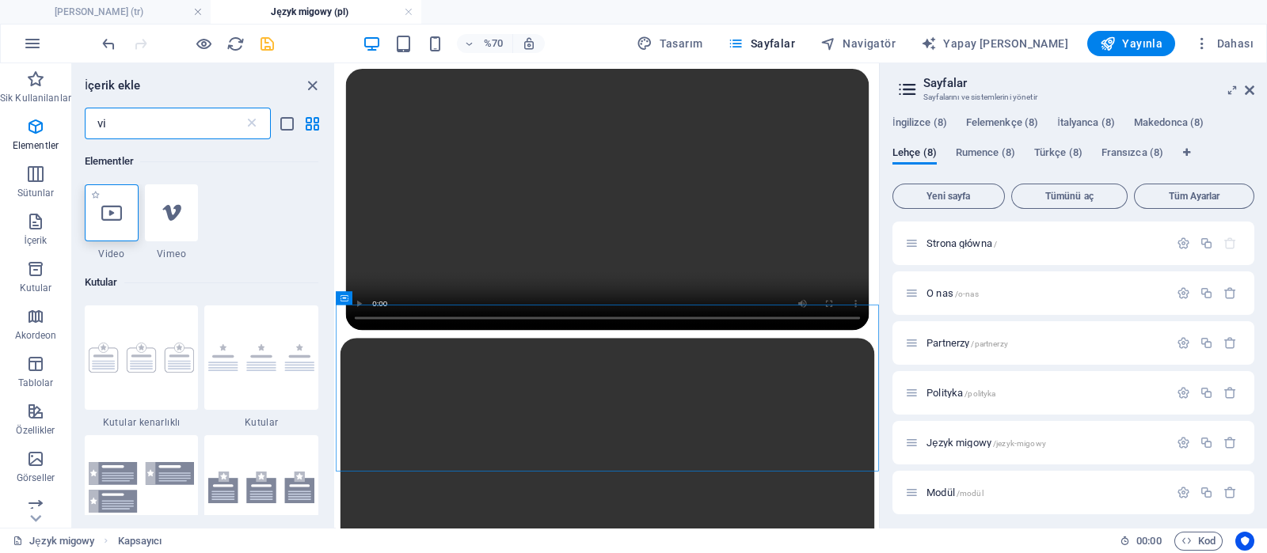
type input "vi"
click at [120, 202] on div at bounding box center [112, 212] width 54 height 57
select select "%"
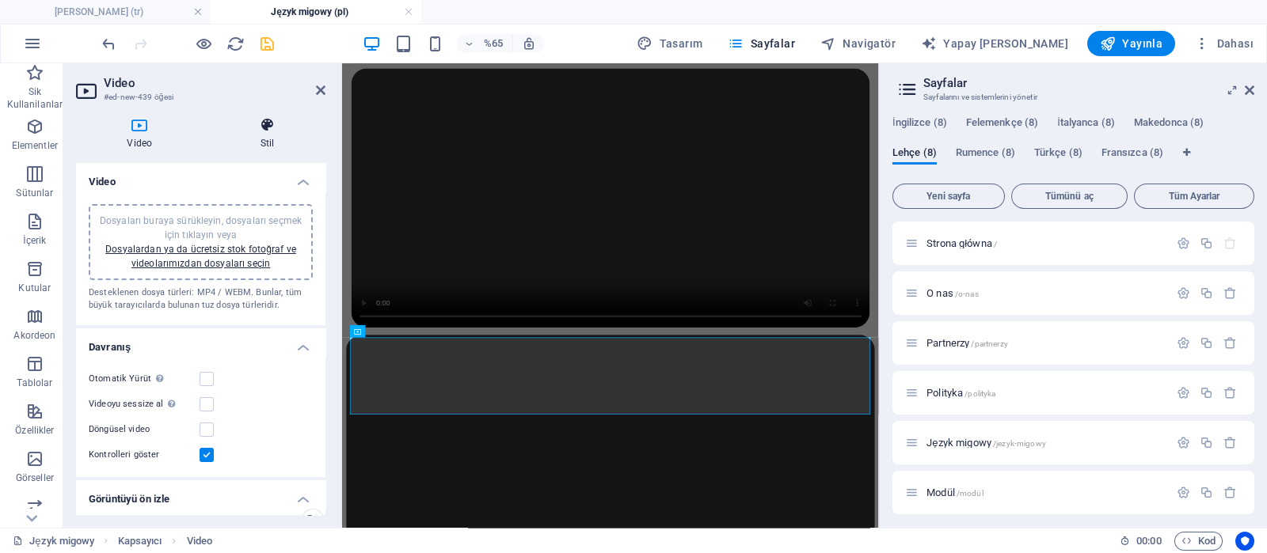
click at [272, 120] on icon at bounding box center [268, 125] width 116 height 16
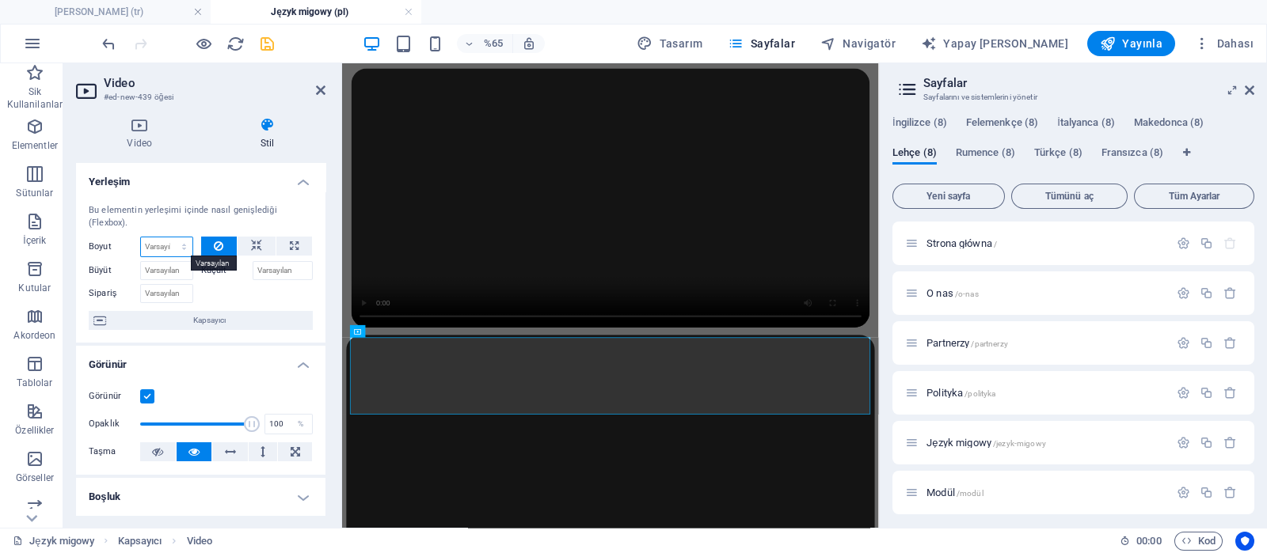
click at [174, 247] on select "Varsayılan otomatik piksel % 1/1 1/2 1/3 1/4 1/5 1/6 1/7 1/8 1/9 1/10" at bounding box center [166, 247] width 51 height 19
select select "1/2"
click at [169, 238] on select "Varsayılan otomatik piksel % 1/1 1/2 1/3 1/4 1/5 1/6 1/7 1/8 1/9 1/10" at bounding box center [166, 247] width 51 height 19
type input "50"
select select "%"
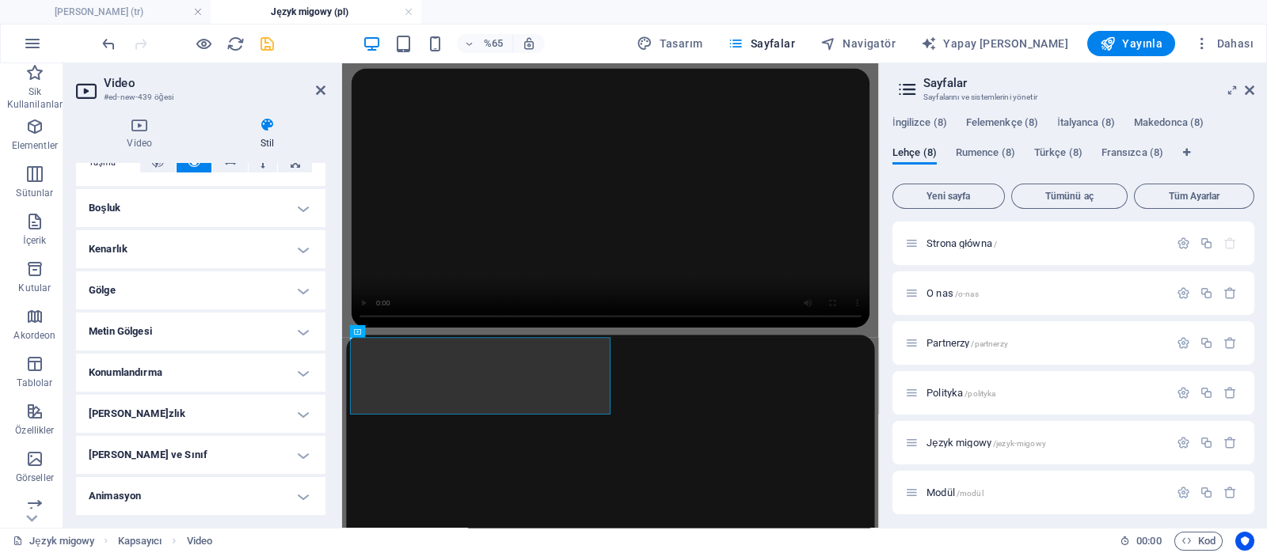
scroll to position [292, 0]
click at [261, 248] on h4 "Kenarlık" at bounding box center [200, 246] width 249 height 38
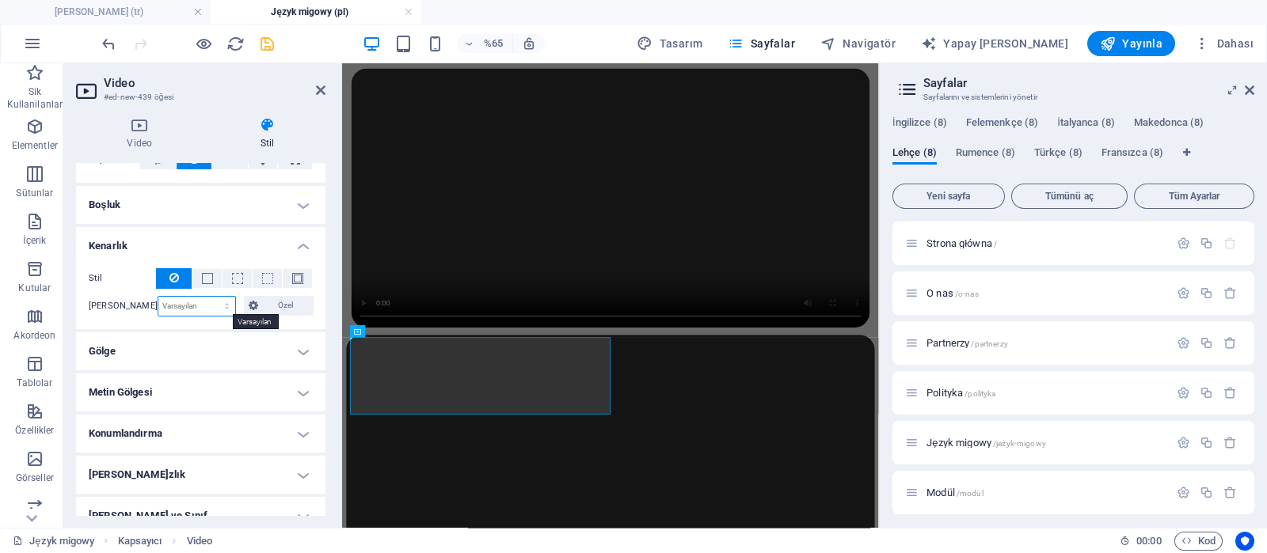
click at [188, 307] on select "Varsayılan piksel rem % vh vw Özel" at bounding box center [196, 306] width 77 height 19
select select "px"
click at [211, 297] on select "Varsayılan piksel rem % vh vw Özel" at bounding box center [196, 306] width 77 height 19
type input "30"
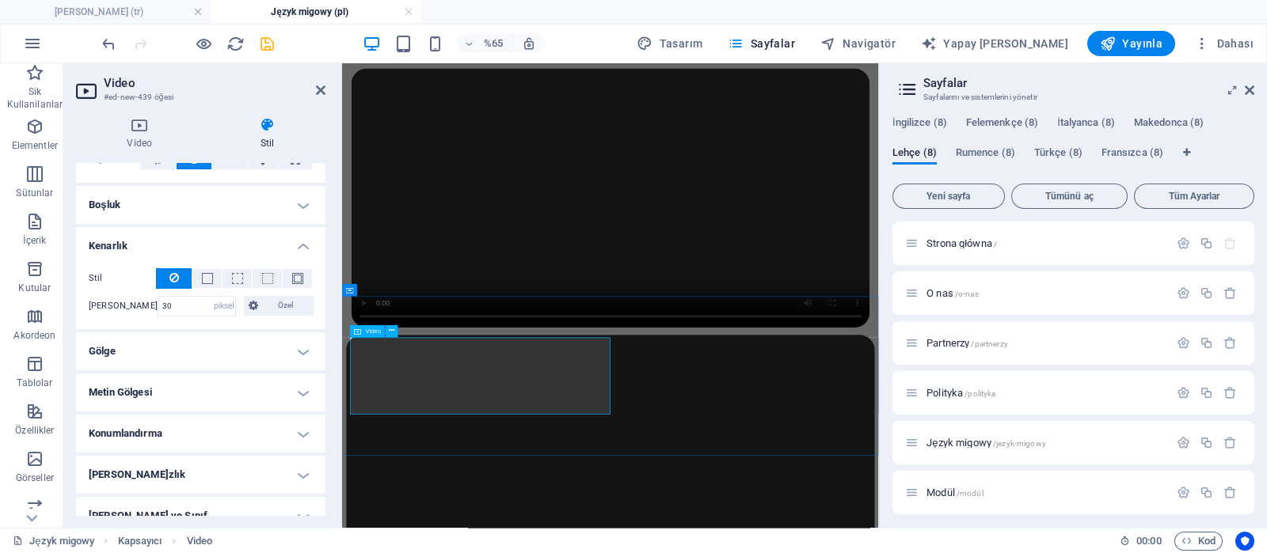
click at [136, 128] on icon at bounding box center [139, 125] width 127 height 16
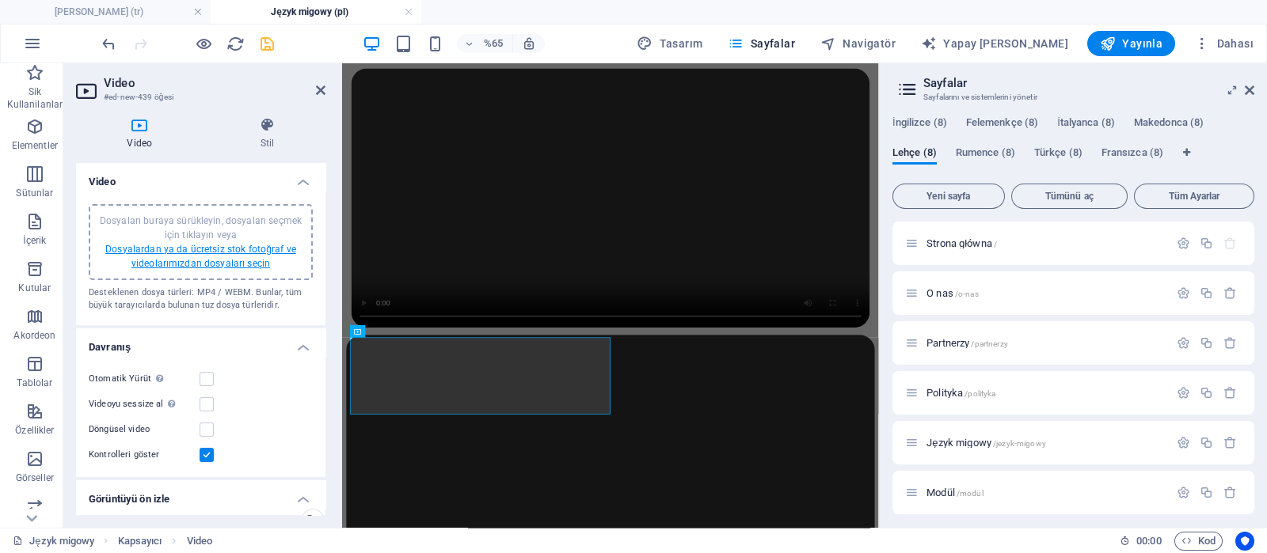
click at [207, 252] on font "Dosyalardan ya da ücretsiz stok fotoğraf ve videolarımızdan dosyaları seçin" at bounding box center [200, 256] width 191 height 25
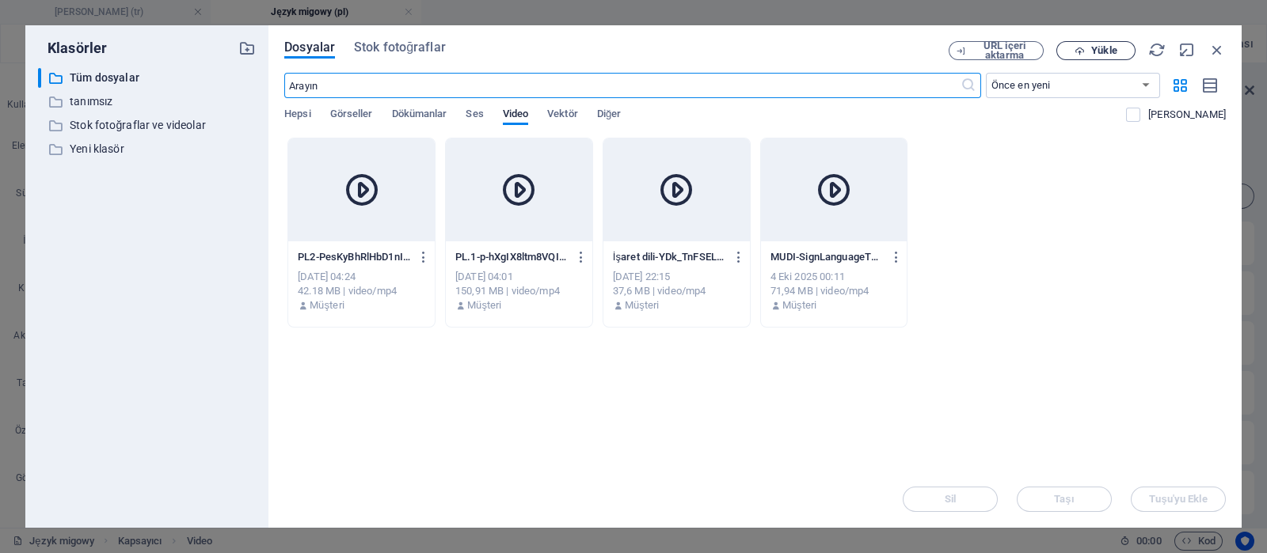
click at [1093, 46] on font "Yükle" at bounding box center [1103, 50] width 25 height 12
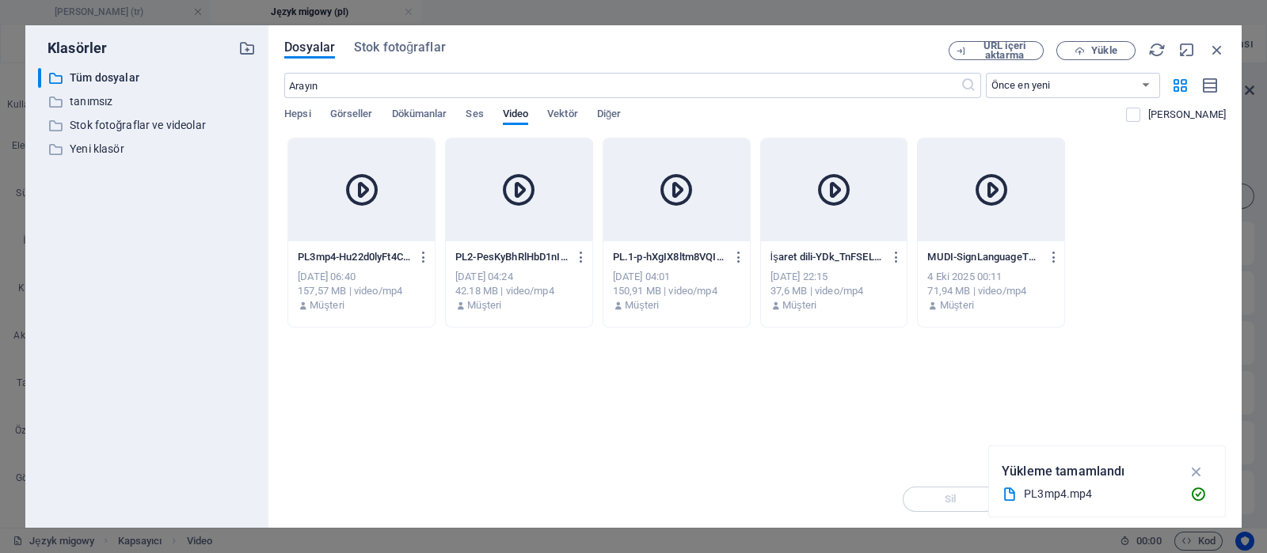
click at [405, 225] on div at bounding box center [361, 190] width 146 height 103
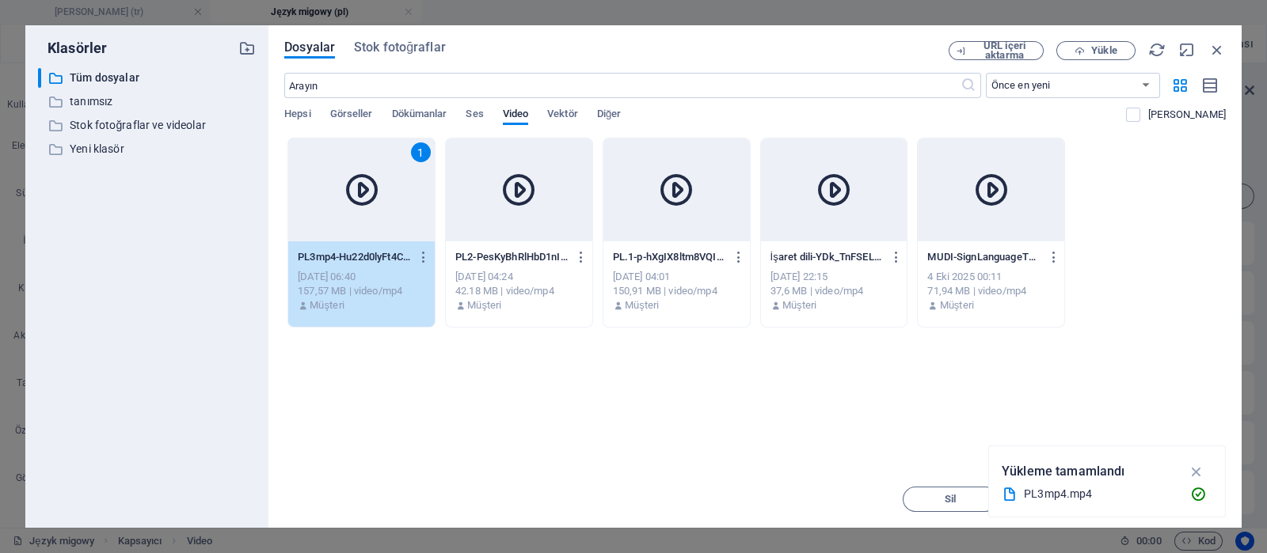
click at [405, 225] on div "1" at bounding box center [361, 190] width 146 height 103
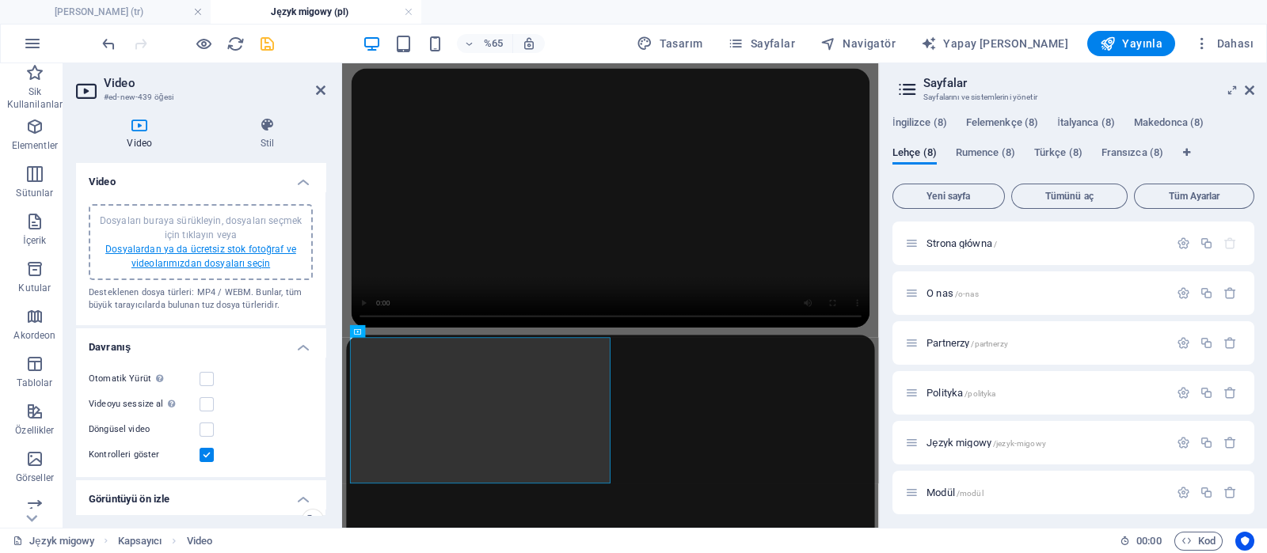
click at [186, 260] on font "Dosyalardan ya da ücretsiz stok fotoğraf ve videolarımızdan dosyaları seçin" at bounding box center [200, 256] width 191 height 25
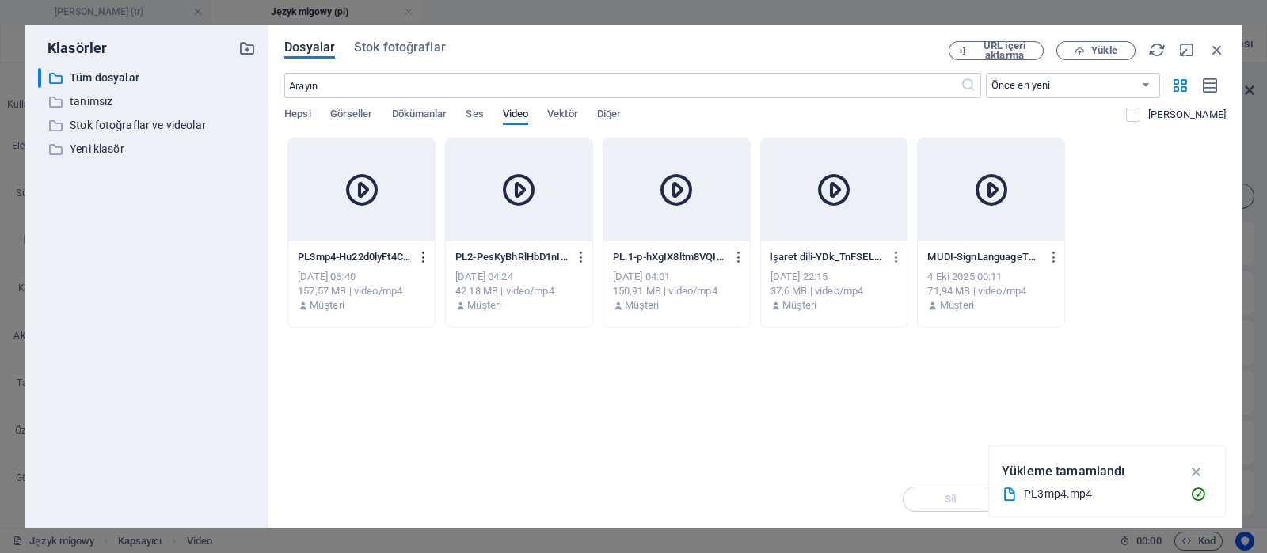
click at [426, 260] on icon "button" at bounding box center [423, 257] width 15 height 14
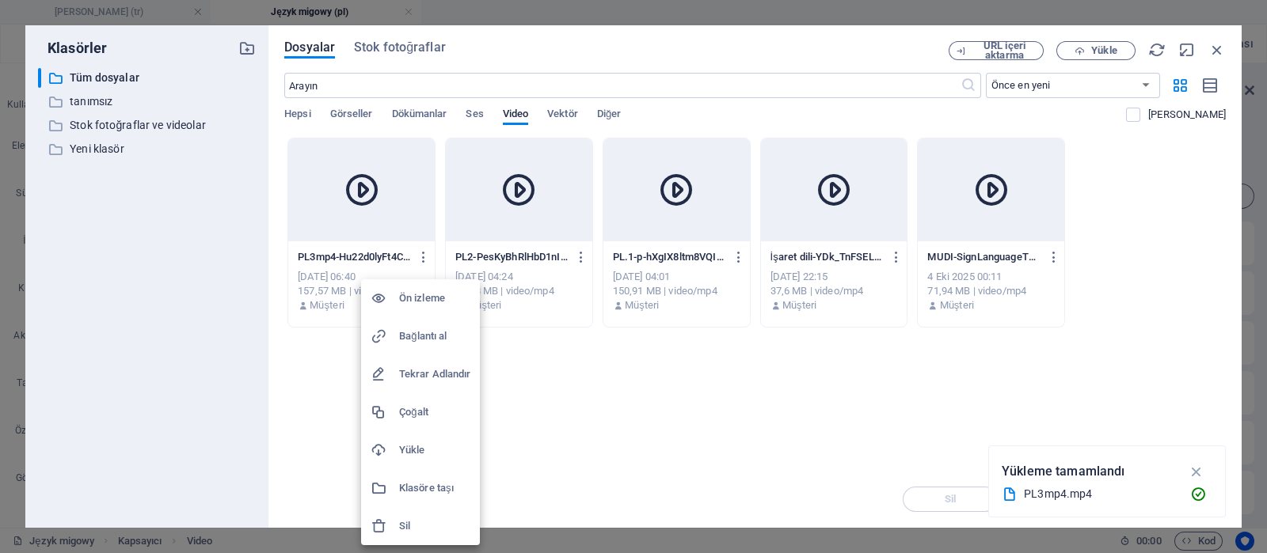
click at [430, 339] on font "Bağlantı al" at bounding box center [423, 336] width 48 height 12
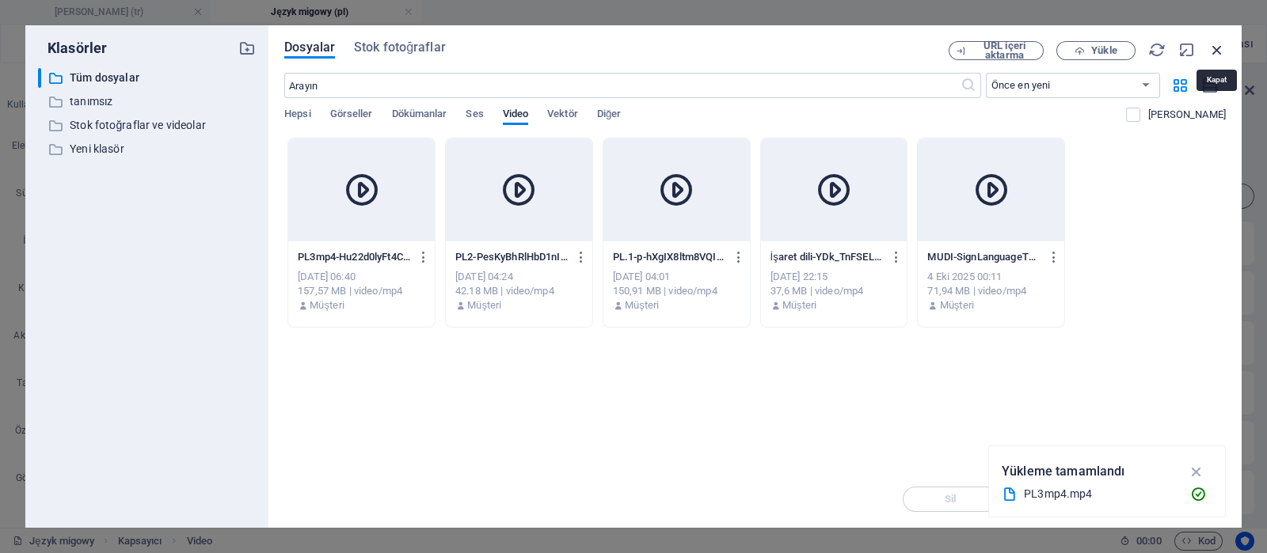
click at [1215, 46] on icon "button" at bounding box center [1216, 49] width 17 height 17
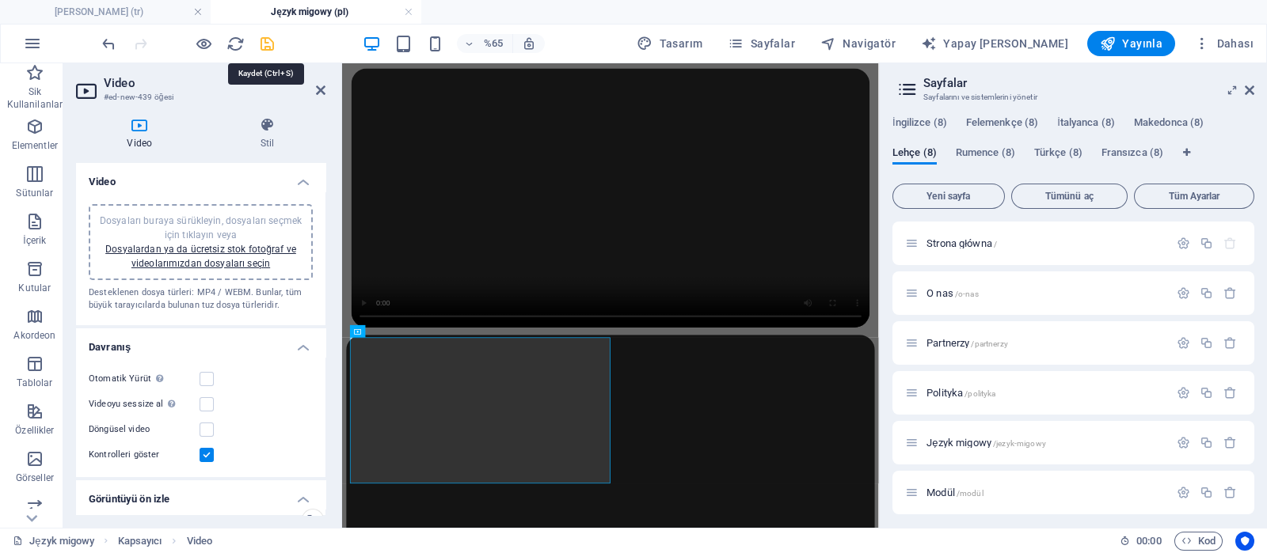
click at [264, 45] on icon "kaydetmek" at bounding box center [267, 44] width 18 height 18
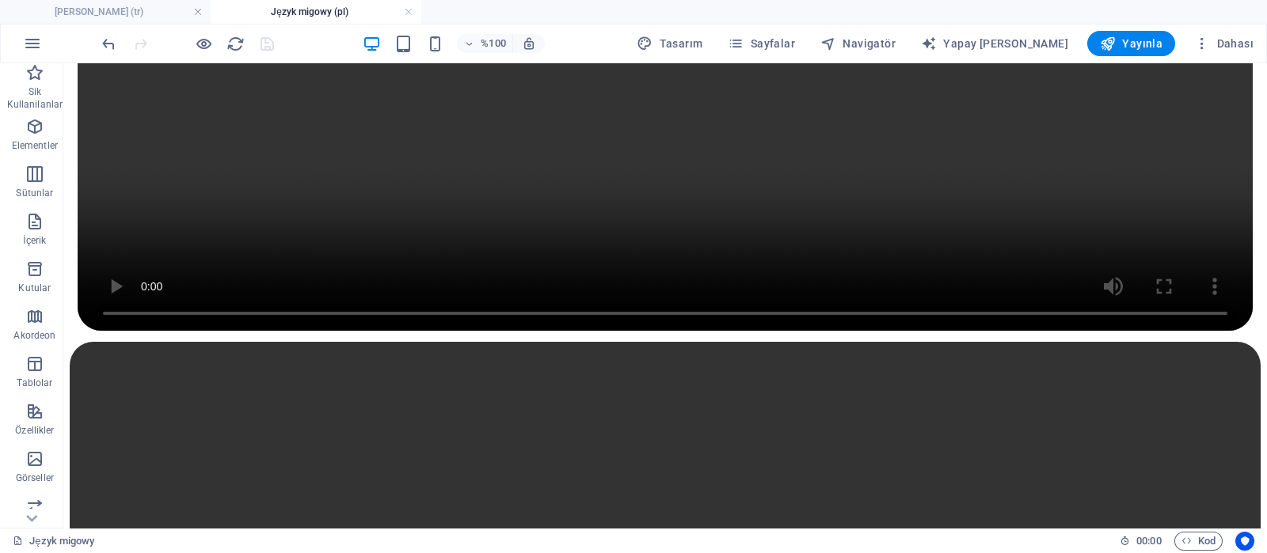
scroll to position [0, 0]
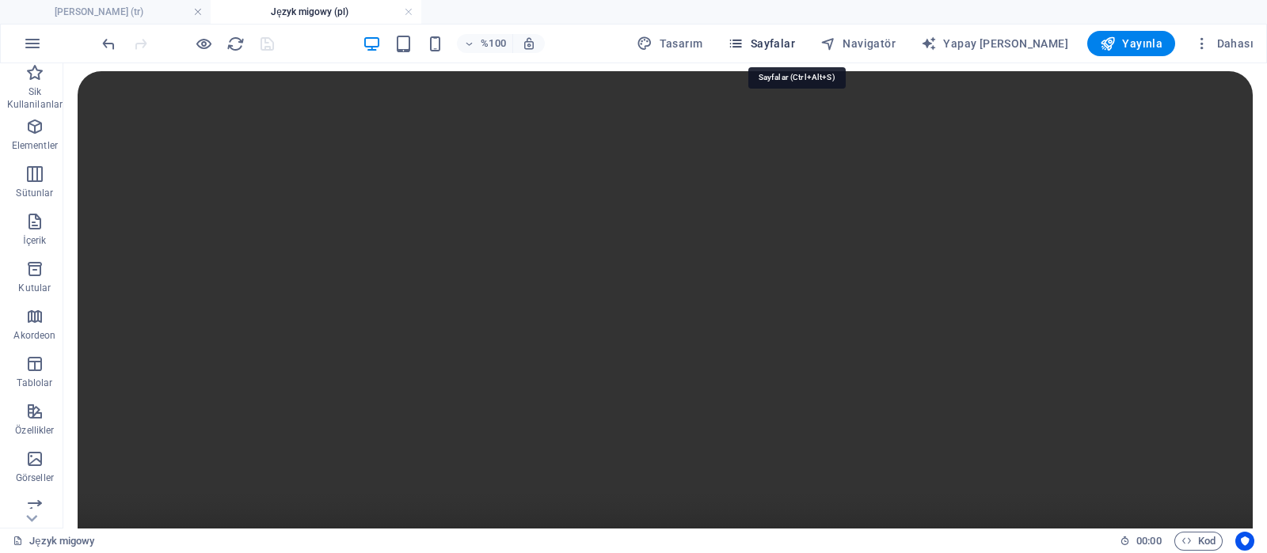
click at [795, 41] on font "Sayfalar" at bounding box center [773, 43] width 44 height 13
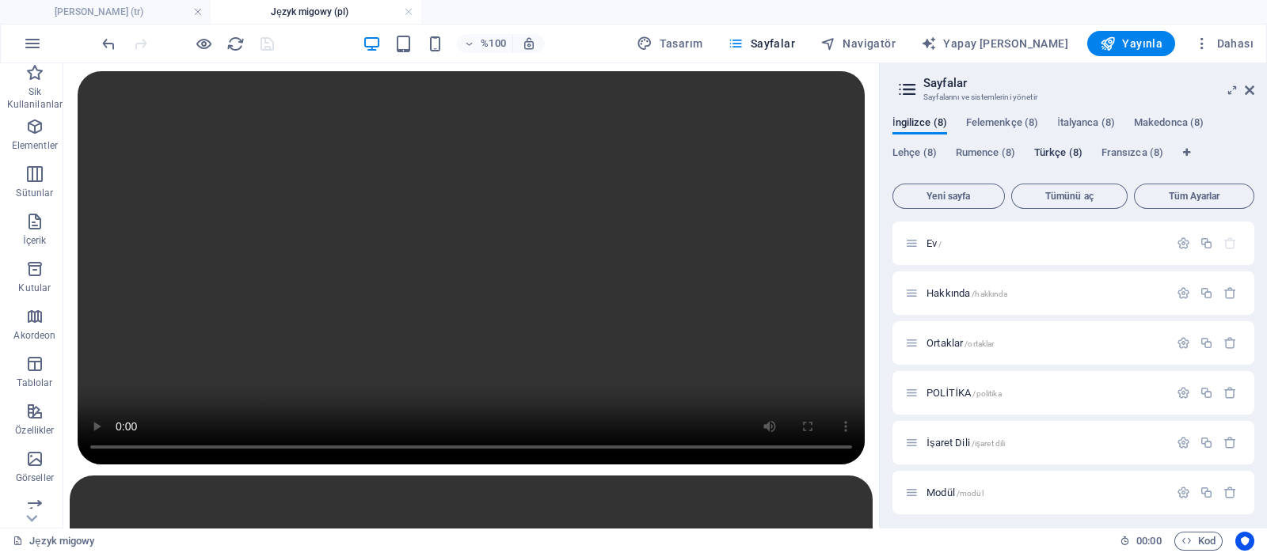
click at [1058, 154] on font "Türkçe (8)" at bounding box center [1058, 152] width 48 height 12
click at [957, 447] on font "İşaret Dili" at bounding box center [948, 443] width 44 height 12
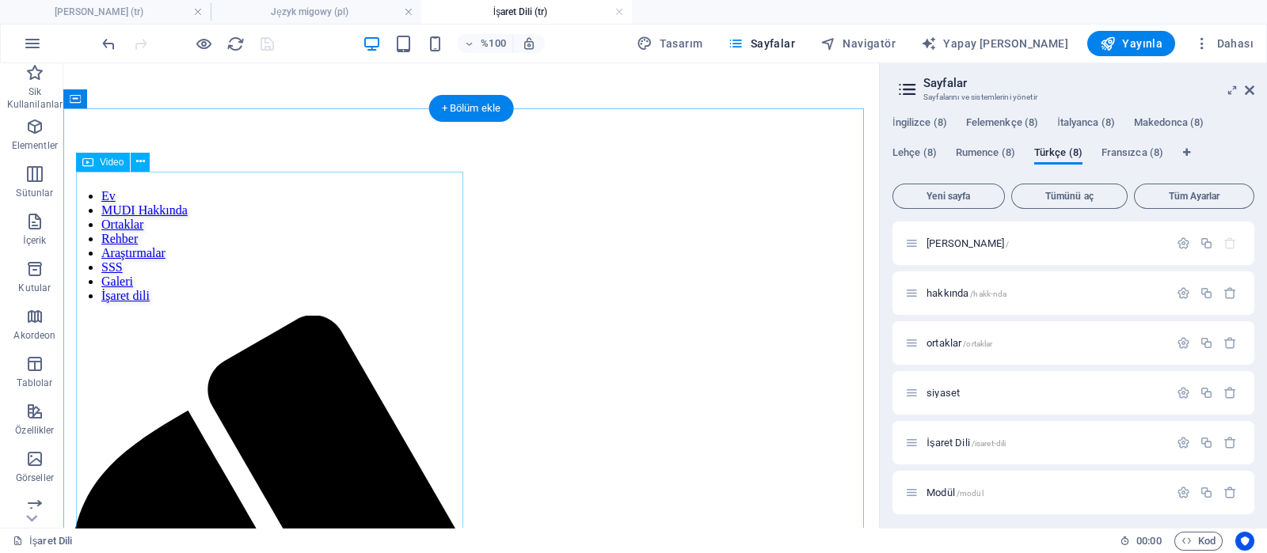
select select "%"
select select "px"
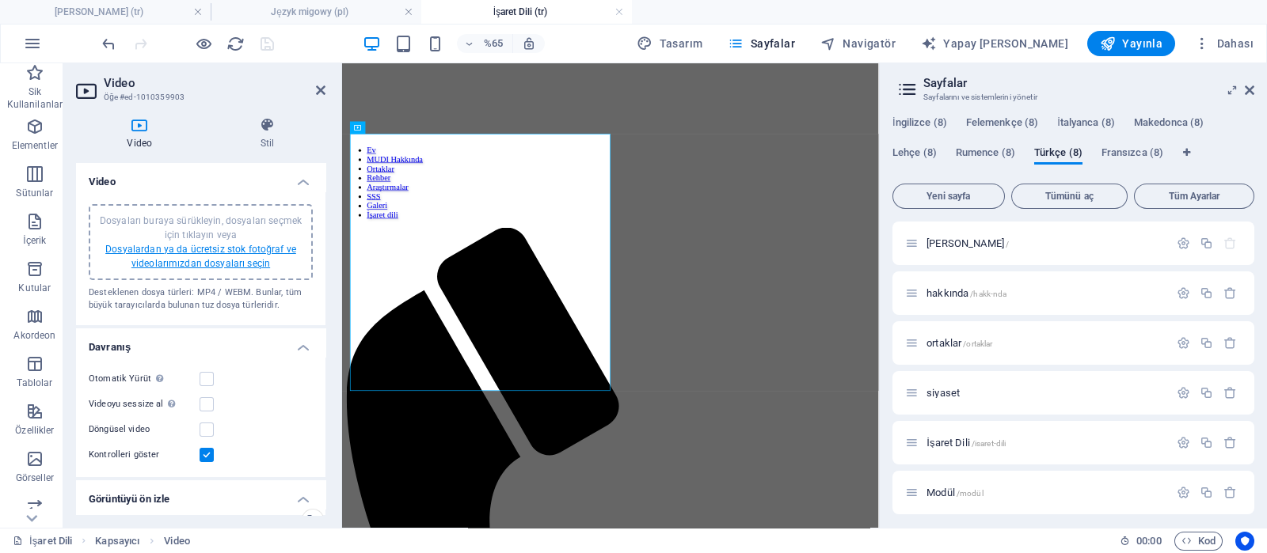
click at [187, 258] on font "Dosyalardan ya da ücretsiz stok fotoğraf ve videolarımızdan dosyaları seçin" at bounding box center [200, 256] width 191 height 25
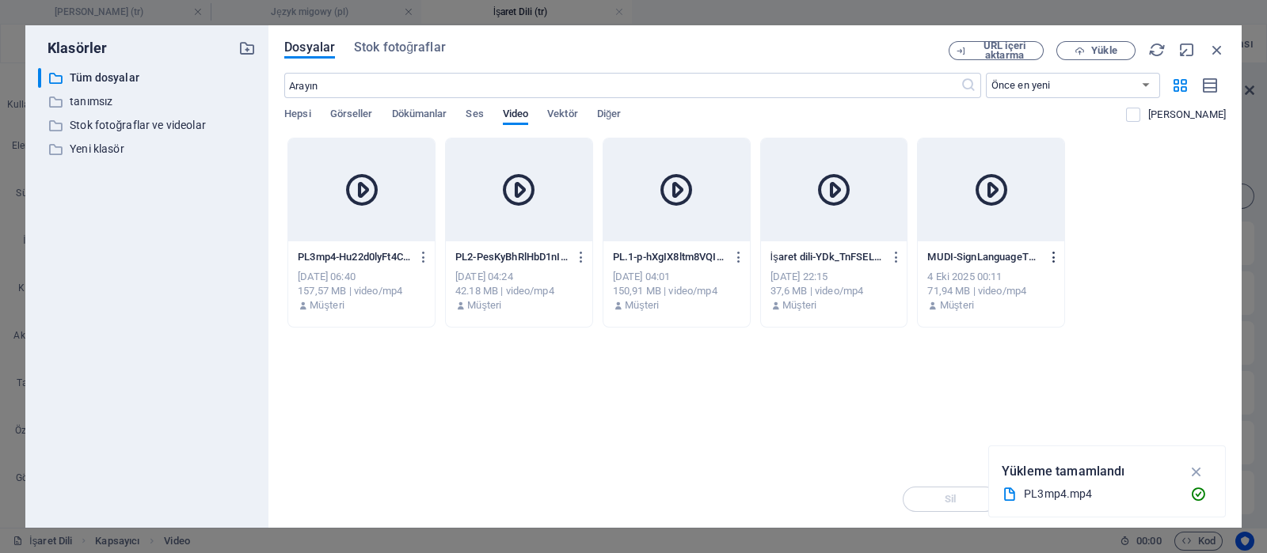
click at [1057, 255] on icon "button" at bounding box center [1054, 257] width 15 height 14
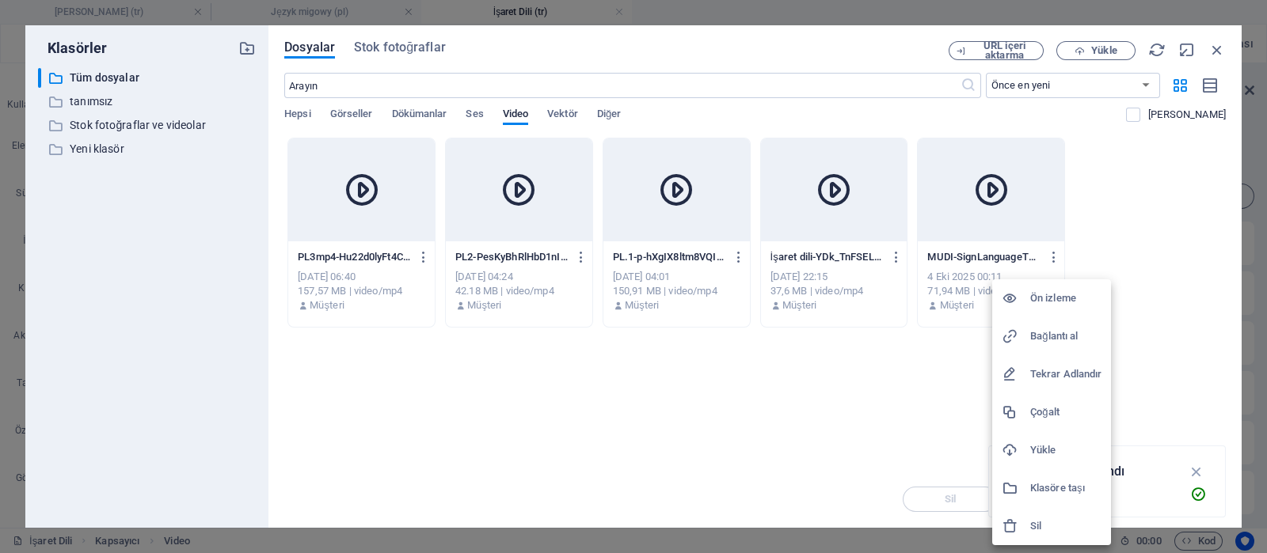
click at [1049, 329] on h6 "Bağlantı al" at bounding box center [1065, 336] width 71 height 19
